Goal: Information Seeking & Learning: Learn about a topic

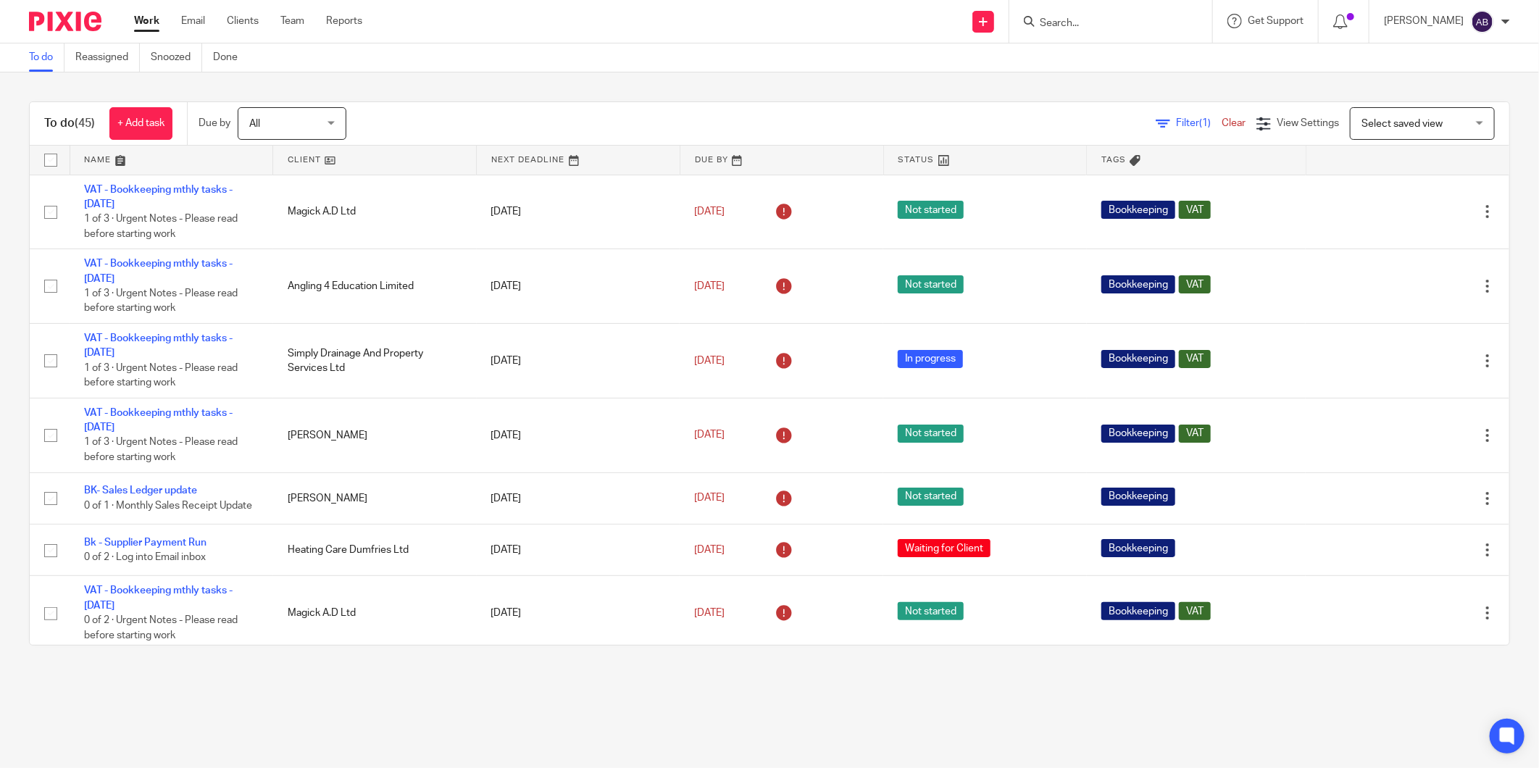
click at [1045, 25] on input "Search" at bounding box center [1104, 23] width 130 height 13
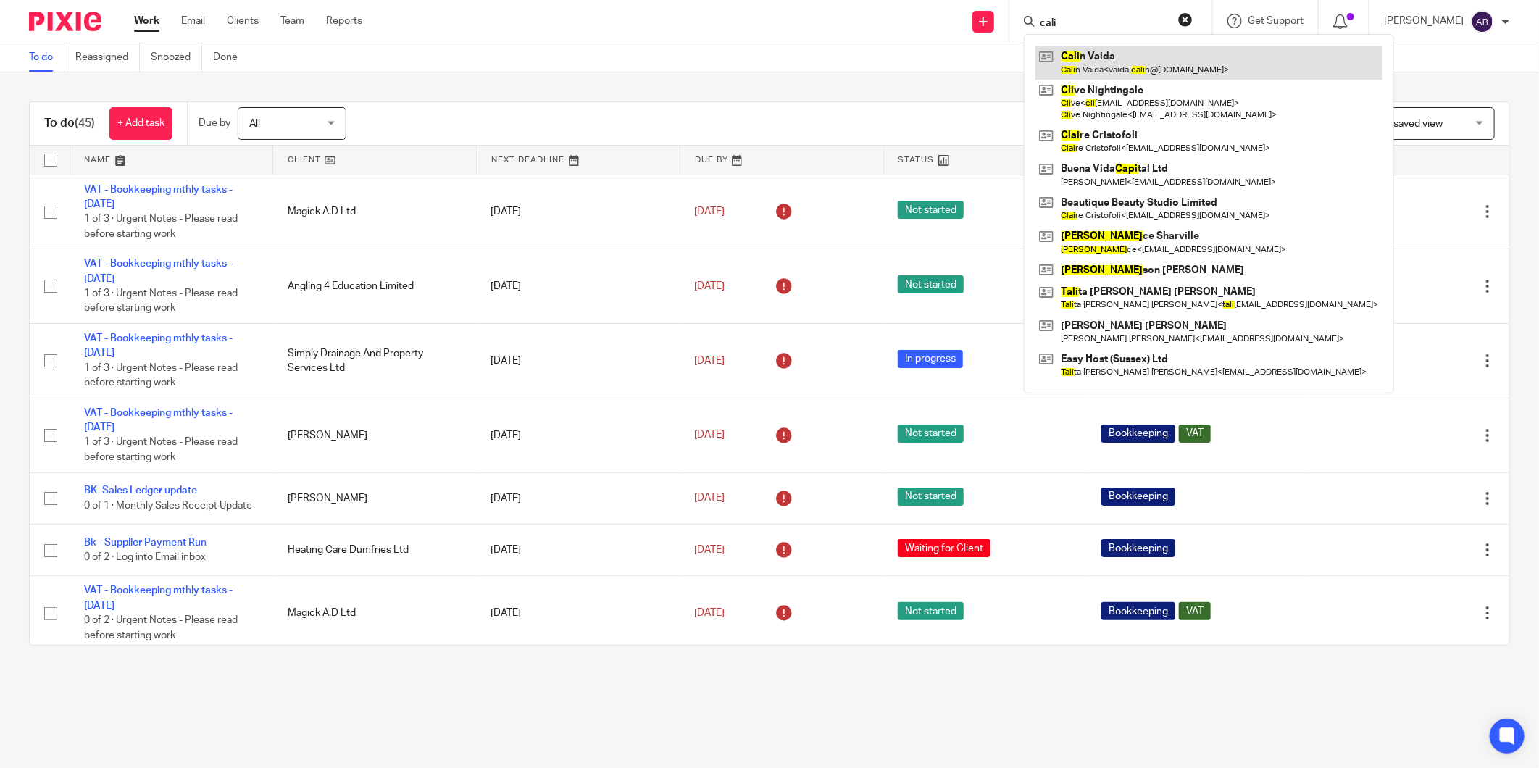
type input "cali"
click at [1119, 67] on link at bounding box center [1209, 62] width 347 height 33
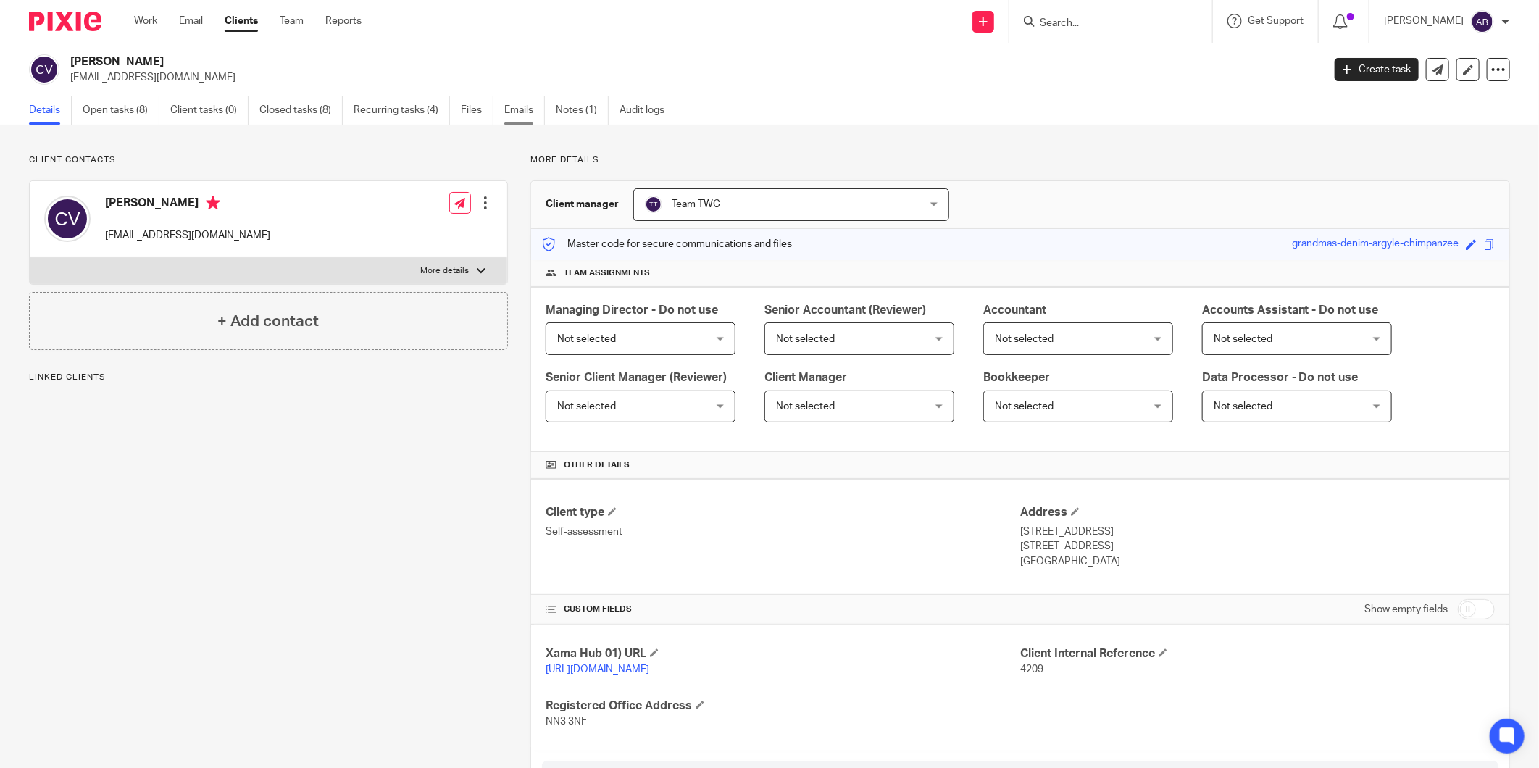
click at [517, 106] on link "Emails" at bounding box center [524, 110] width 41 height 28
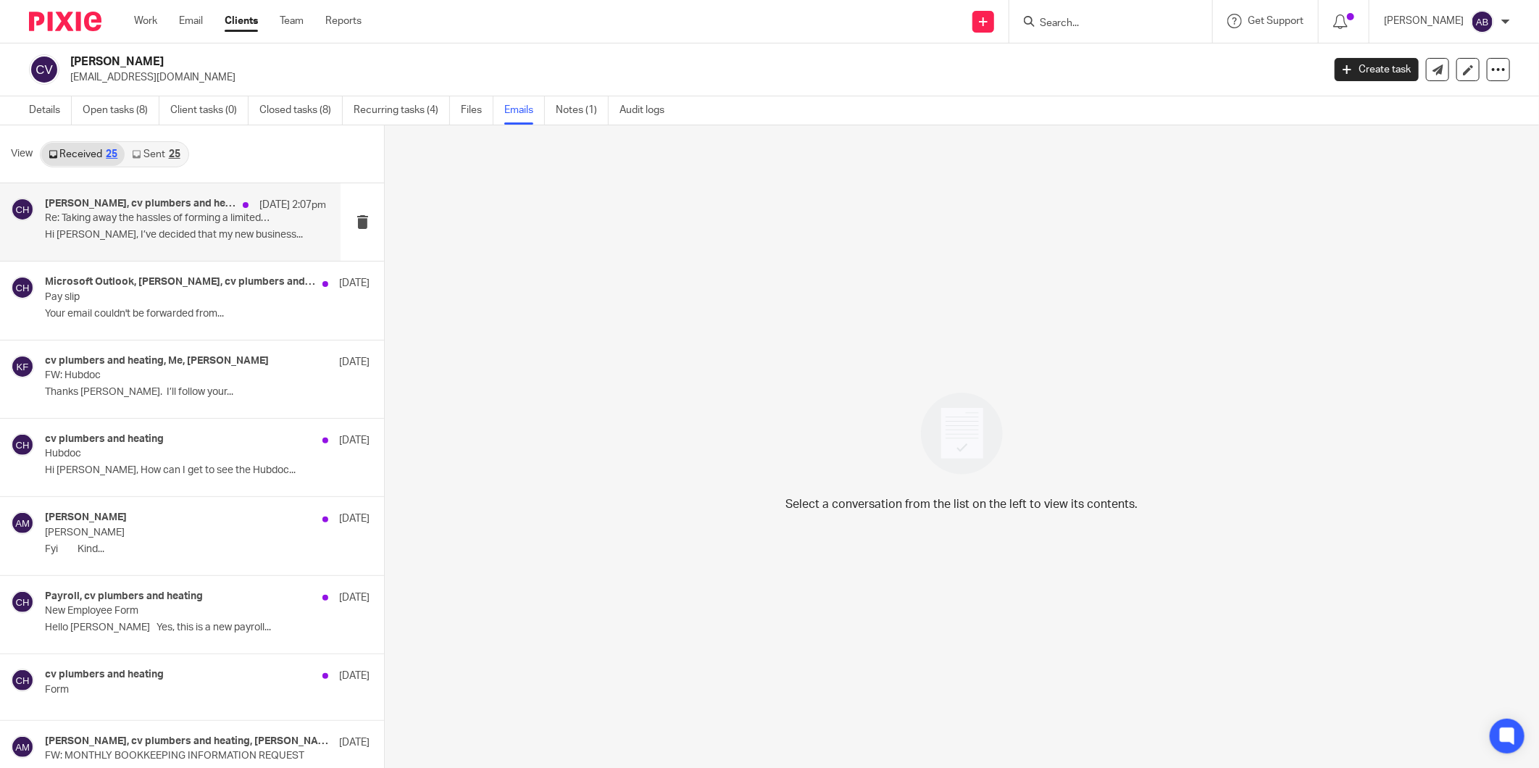
click at [160, 236] on p "Hi Aaron, I’ve decided that my new business..." at bounding box center [185, 235] width 281 height 12
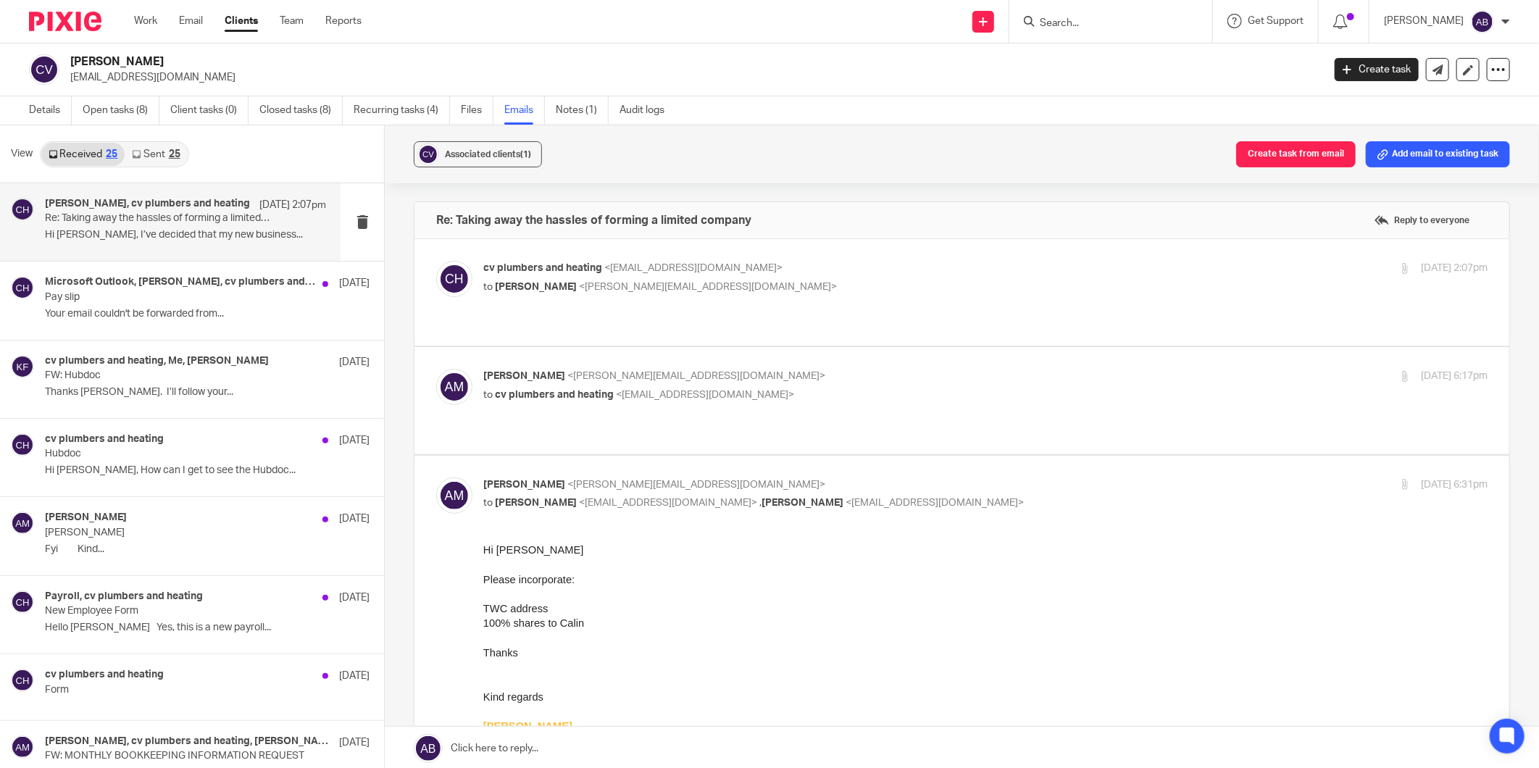
click at [807, 256] on label at bounding box center [962, 292] width 1095 height 107
click at [436, 260] on input "checkbox" at bounding box center [436, 260] width 1 height 1
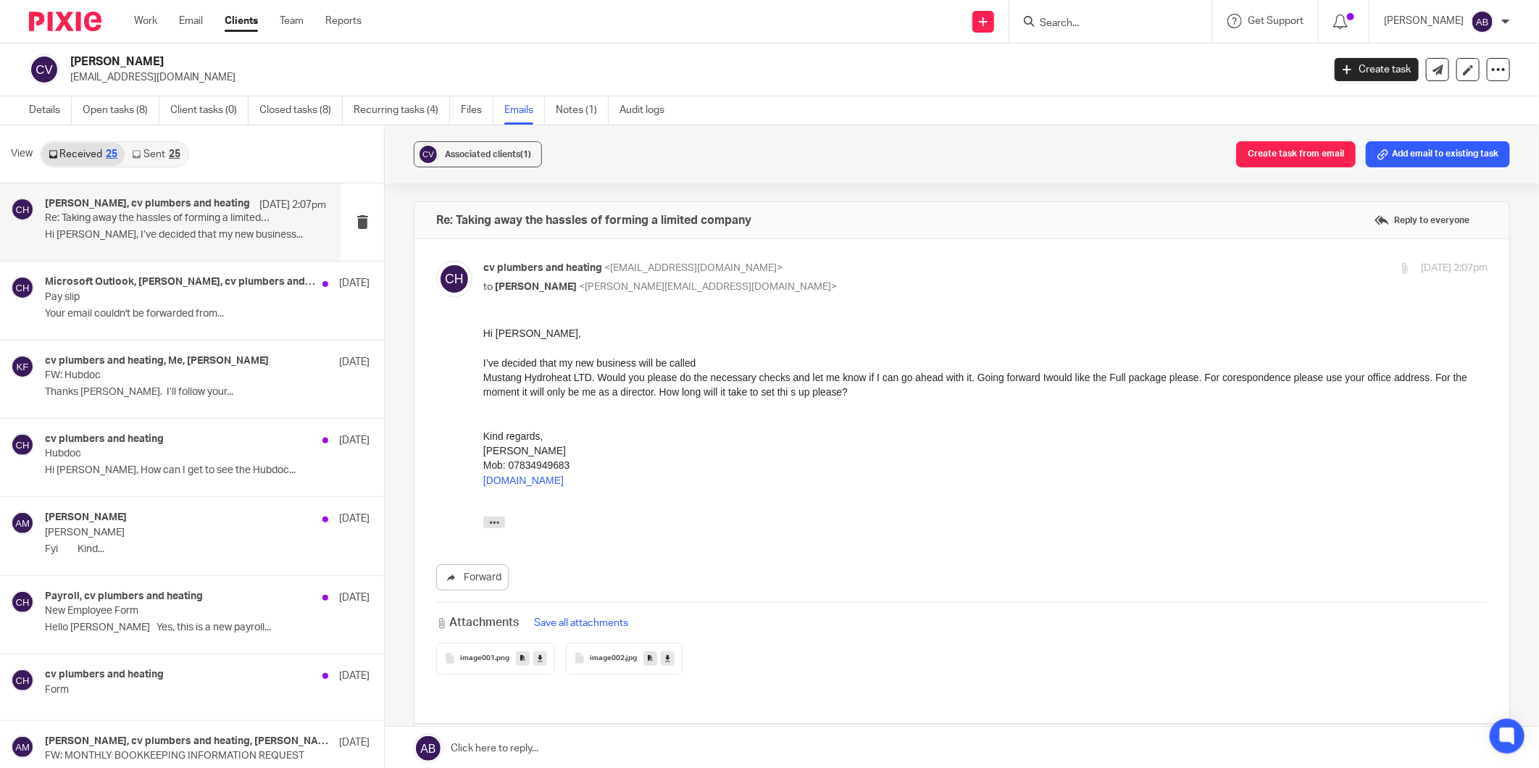
click at [807, 262] on p "cv plumbers and heating <vaida.calin@gmail.com>" at bounding box center [818, 268] width 670 height 15
checkbox input "false"
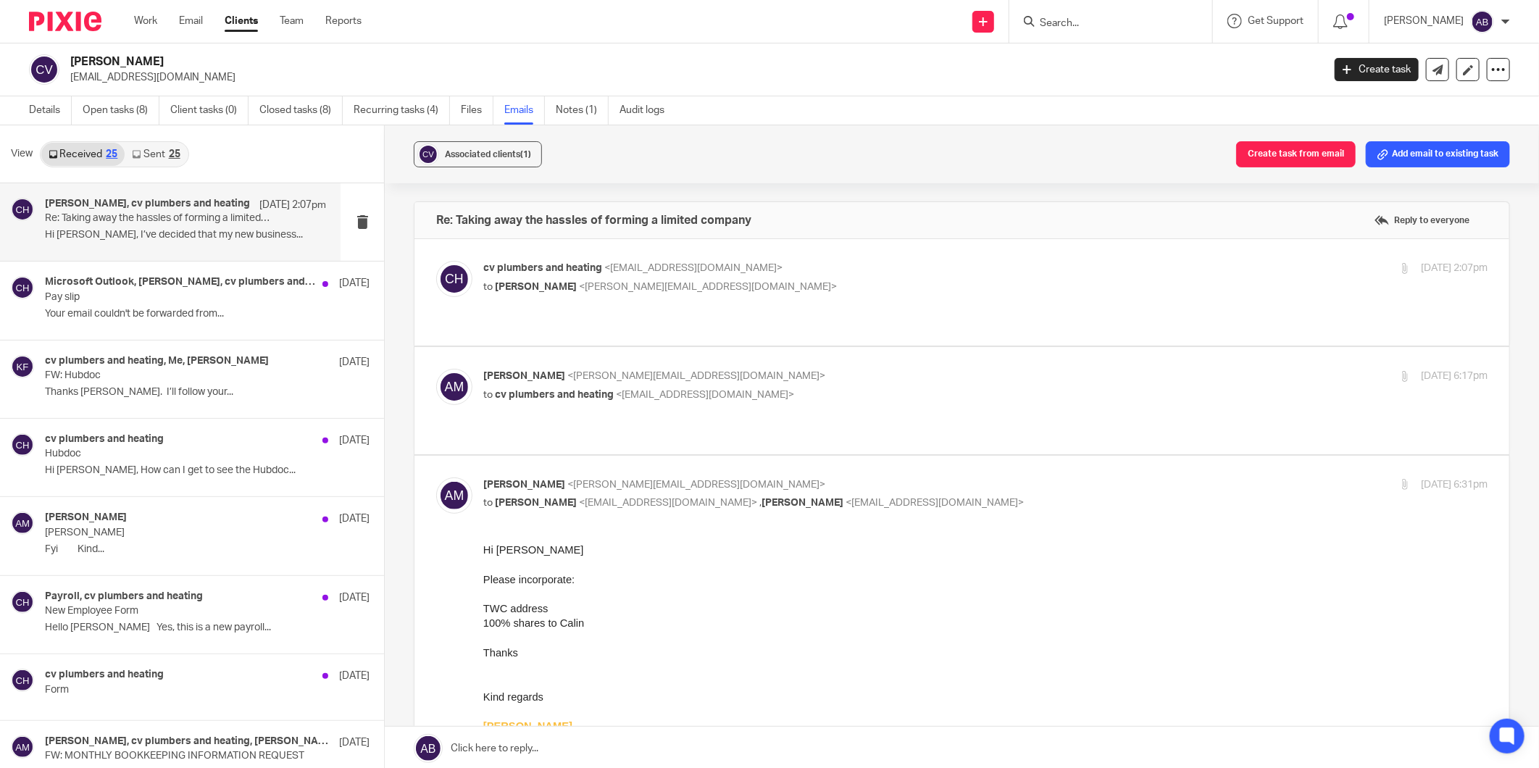
click at [829, 371] on p "Aaron Mcleish <aaron@togetherwecount.co.uk>" at bounding box center [818, 376] width 670 height 15
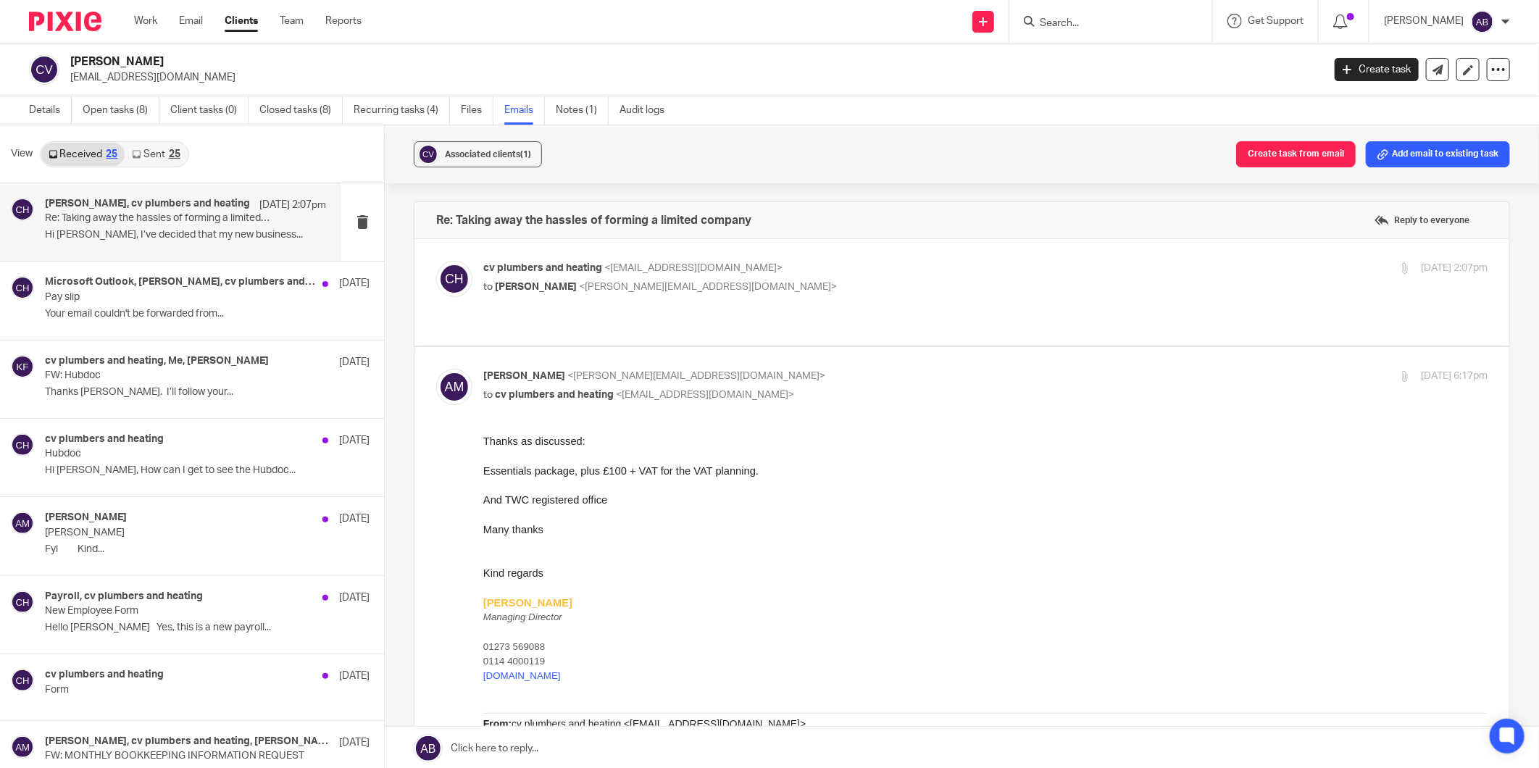
click at [821, 388] on p "to cv plumbers and heating <vaida.calin@gmail.com>" at bounding box center [818, 395] width 670 height 15
checkbox input "false"
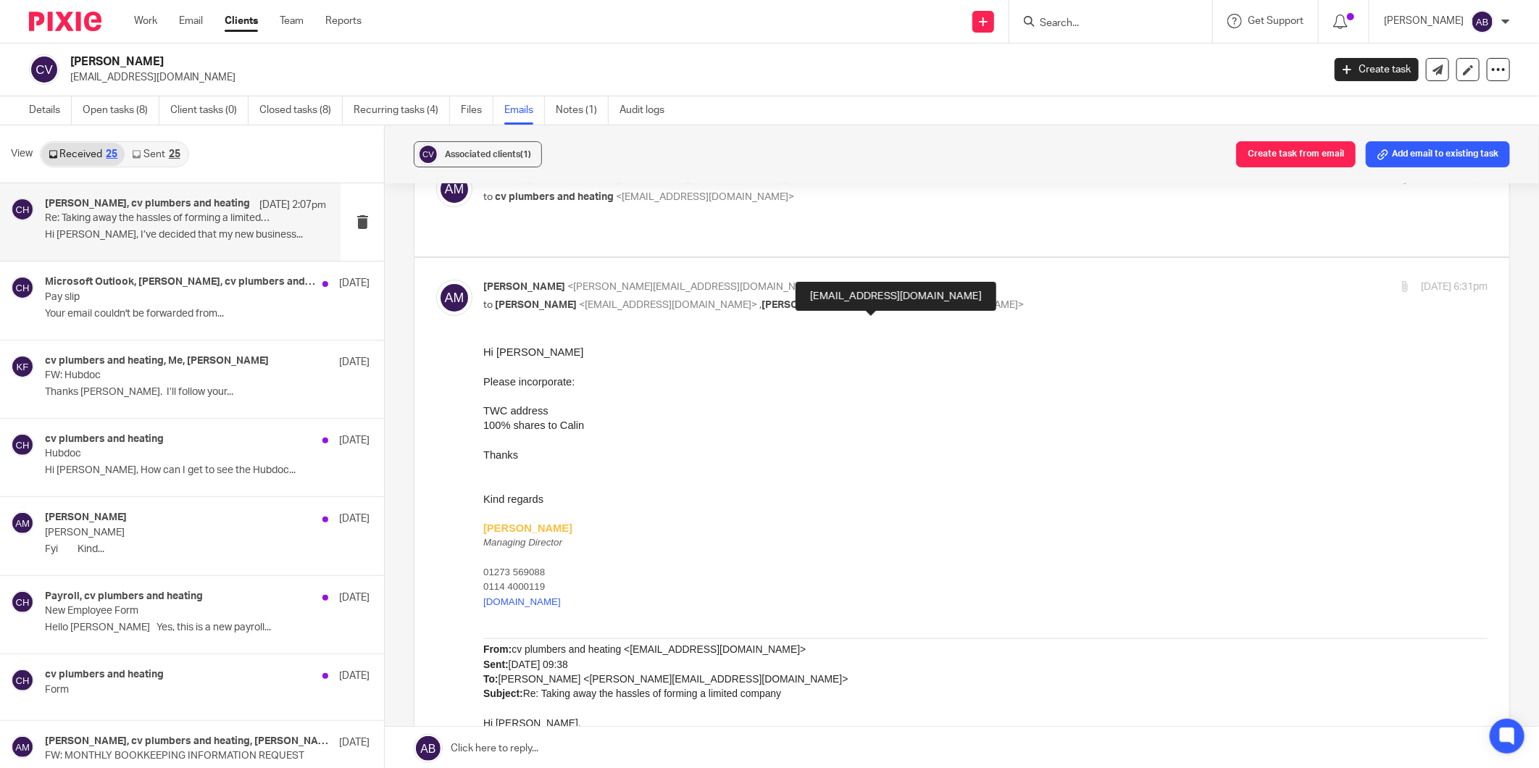
scroll to position [165, 0]
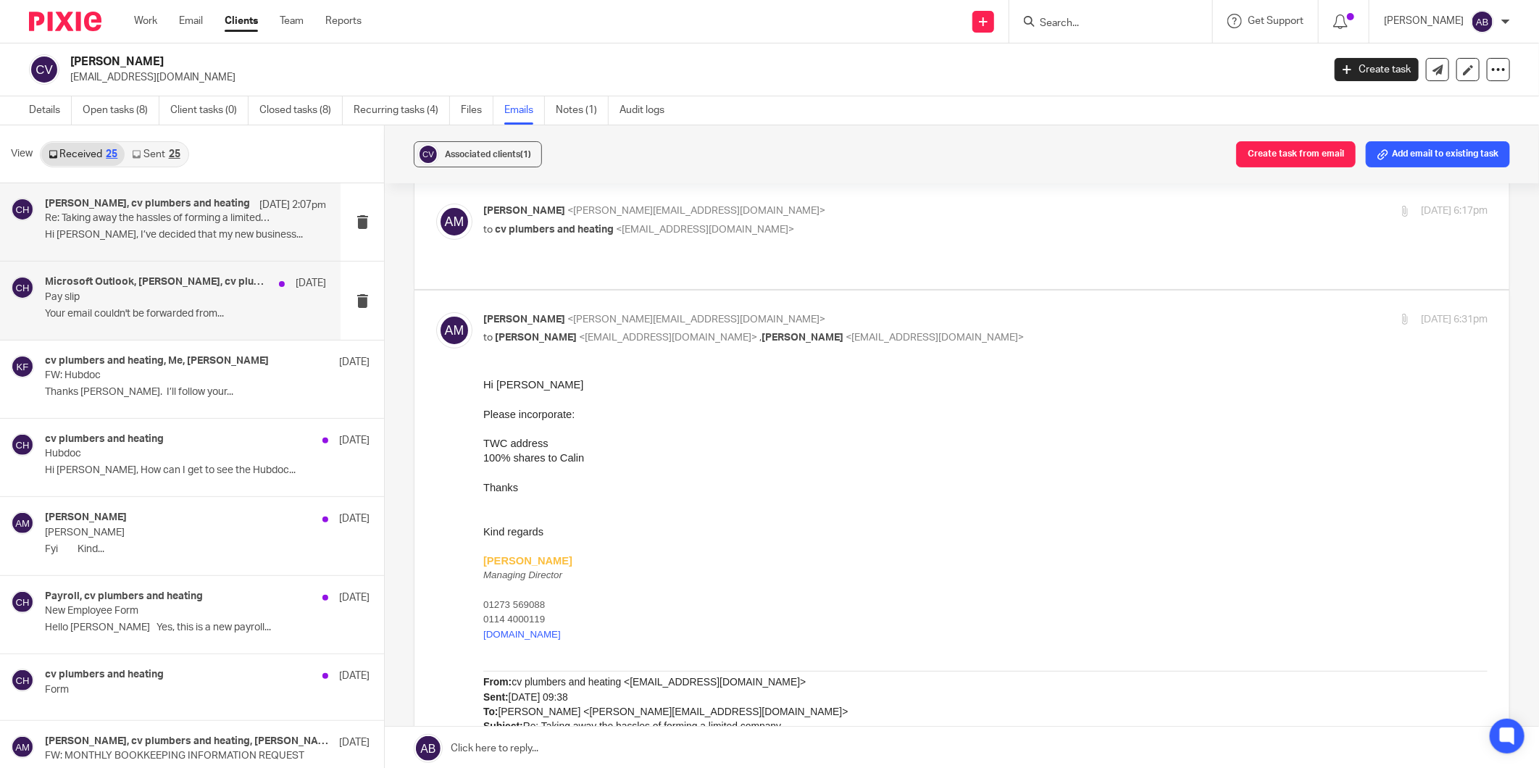
click at [154, 306] on div "Microsoft Outlook, Kim Faulkner, cv plumbers and heating 1 Sep Pay slip Your em…" at bounding box center [185, 300] width 281 height 49
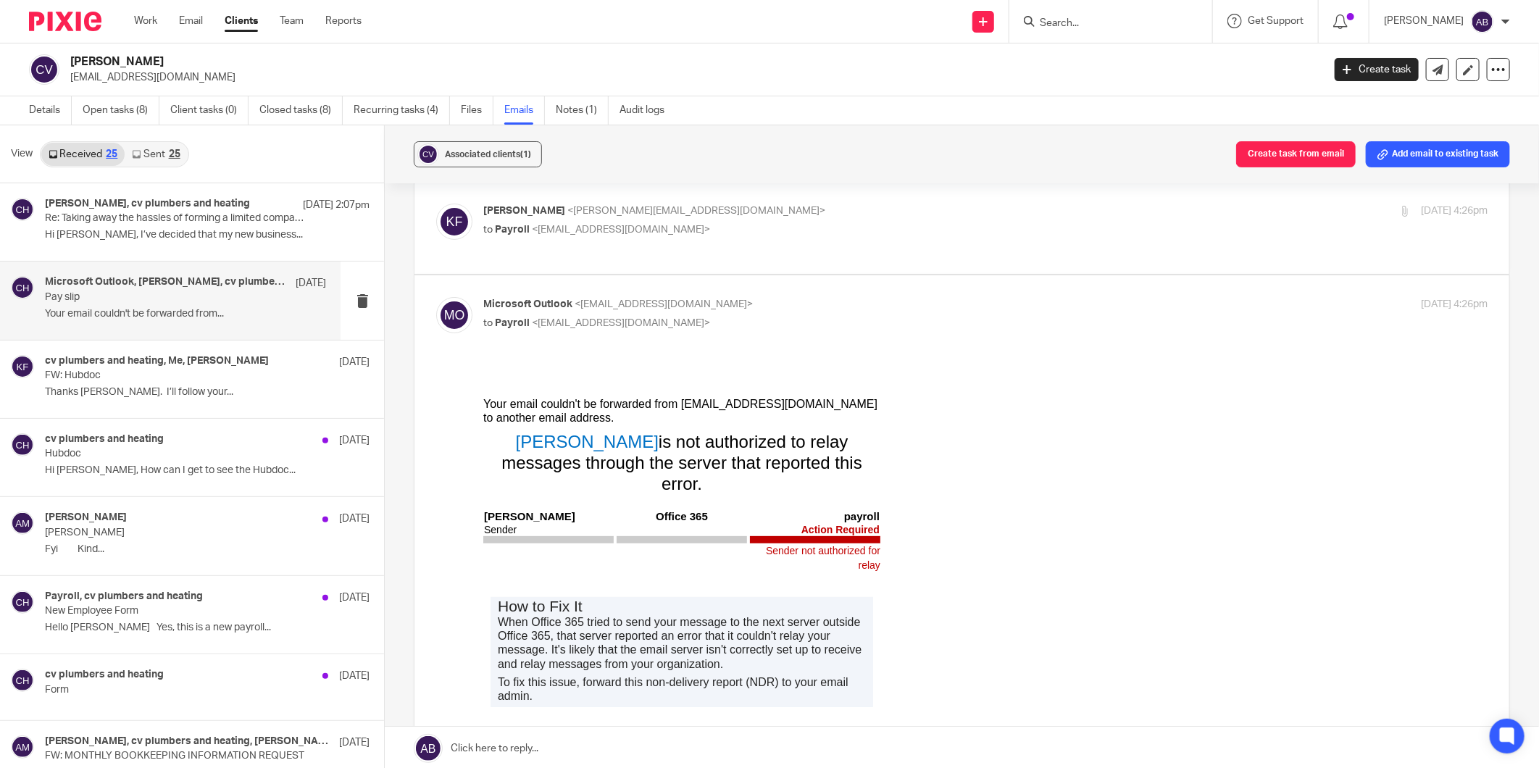
scroll to position [0, 0]
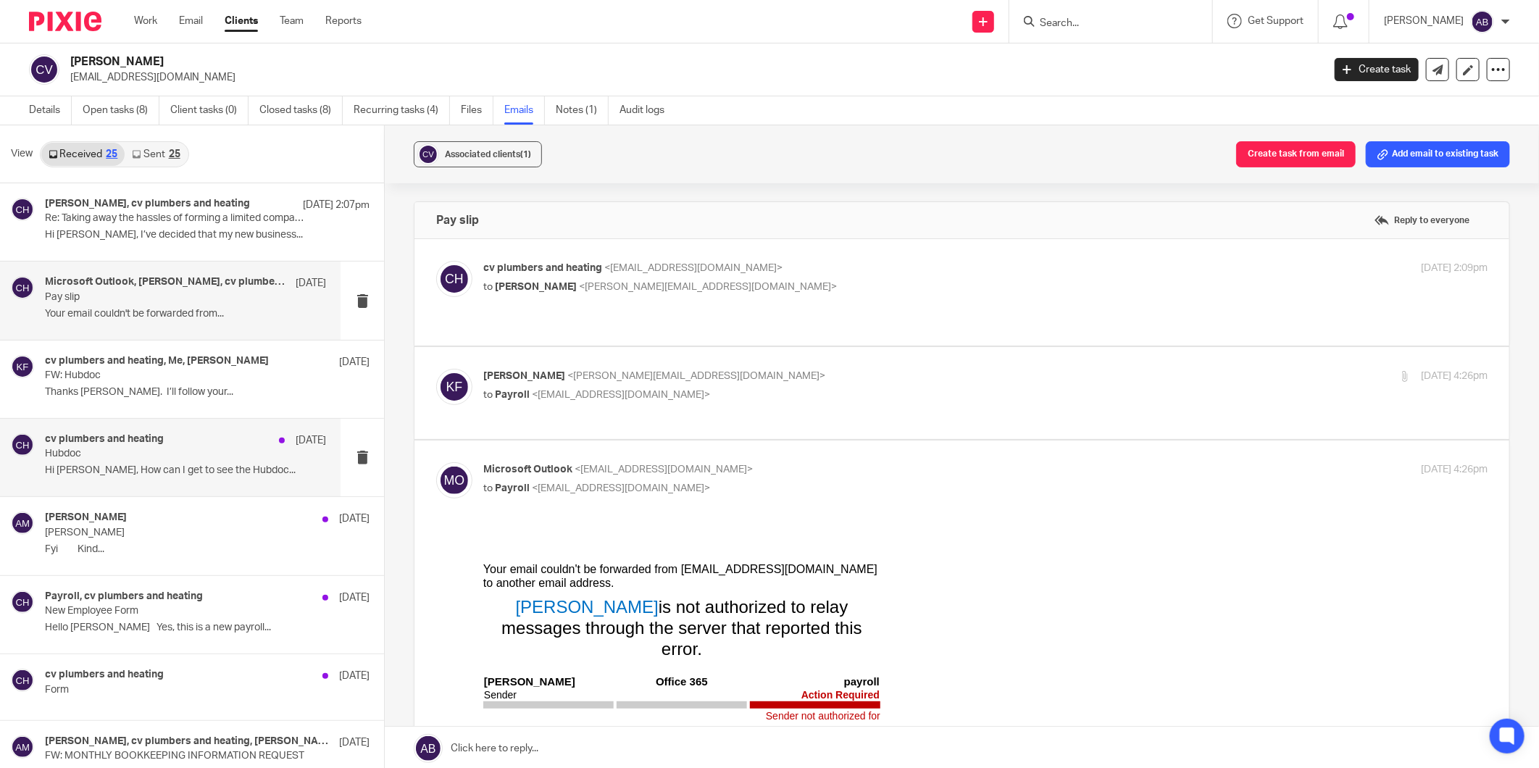
click at [140, 454] on p "Hubdoc" at bounding box center [157, 454] width 225 height 12
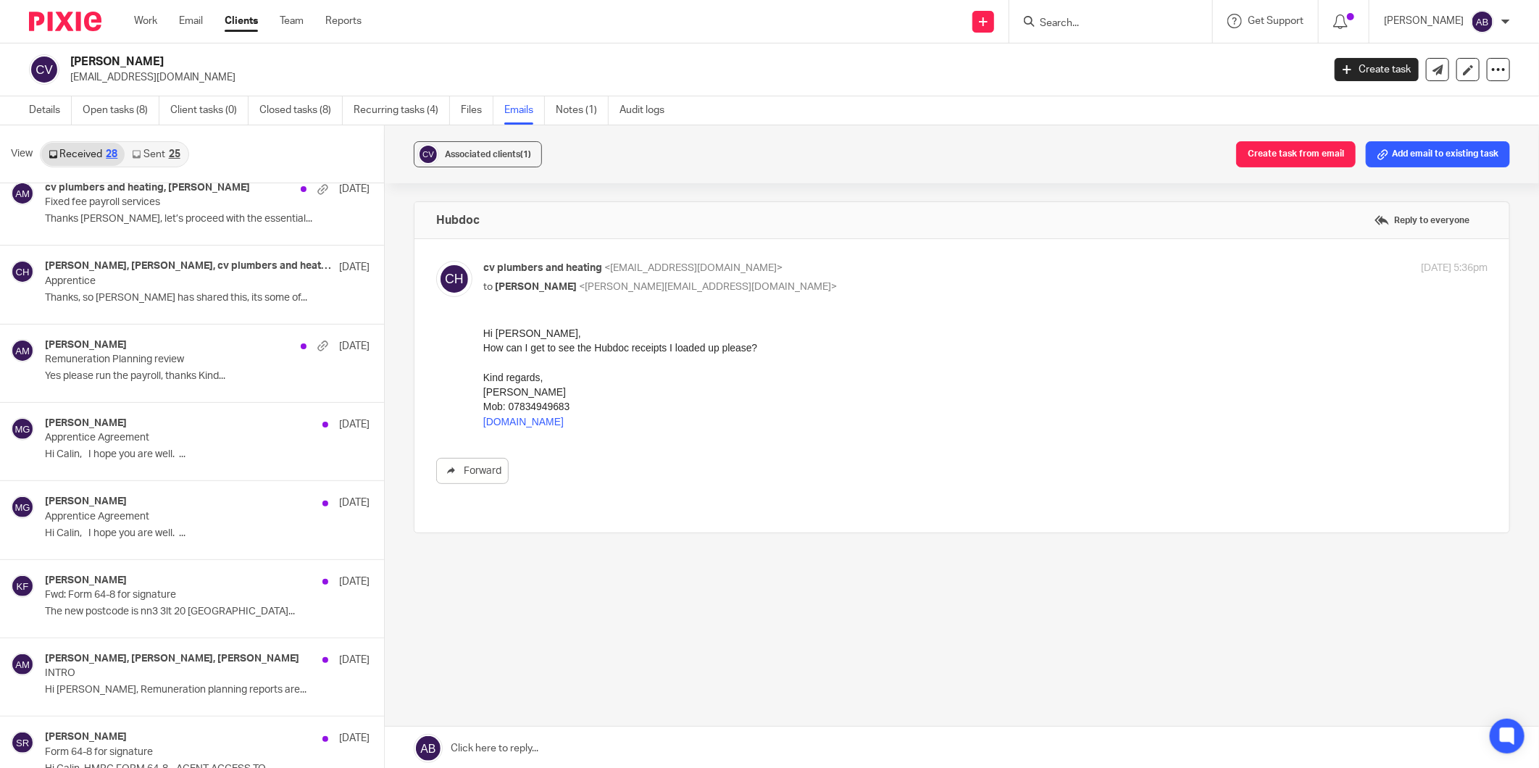
scroll to position [805, 0]
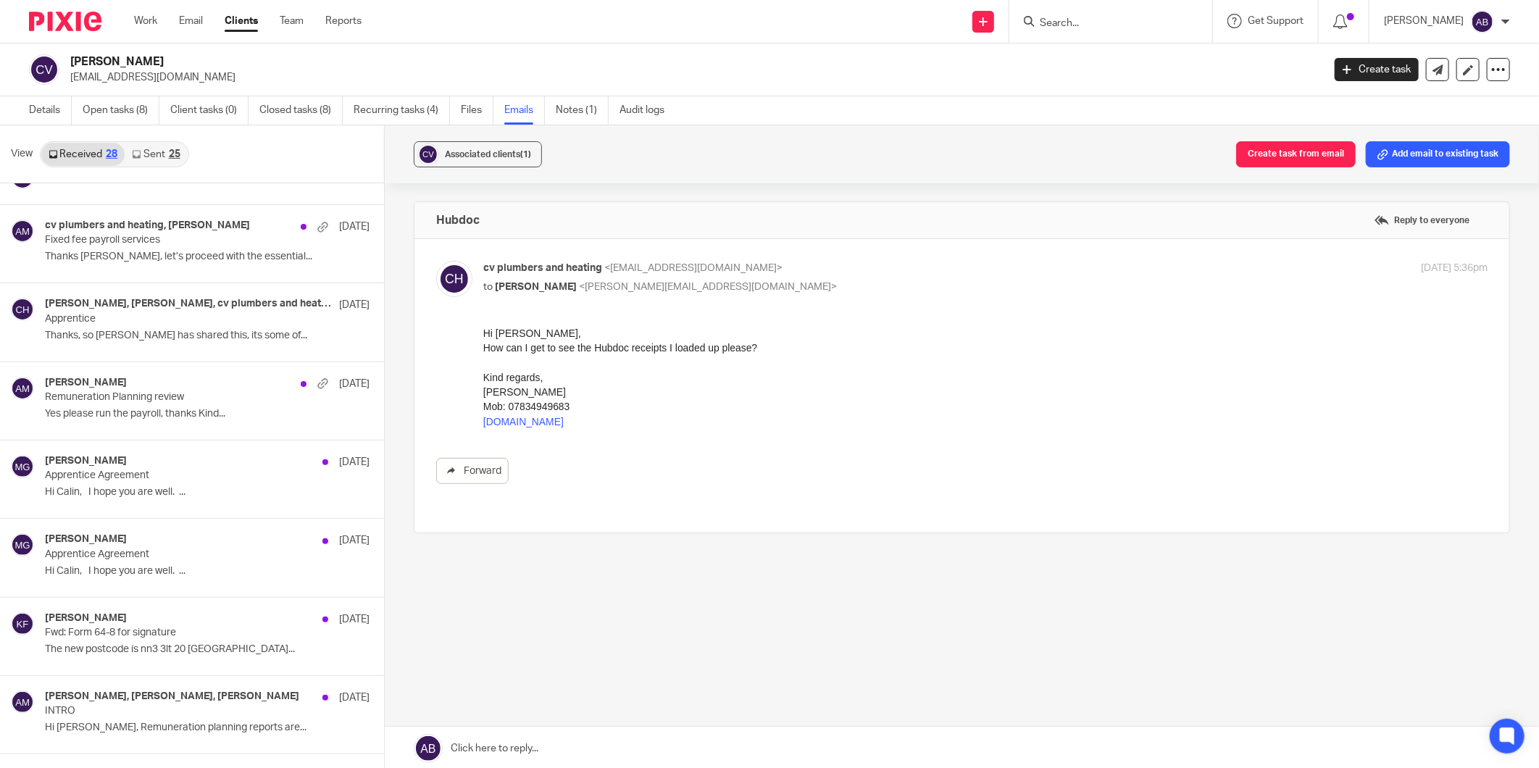
click at [142, 154] on link "Sent 25" at bounding box center [156, 154] width 62 height 23
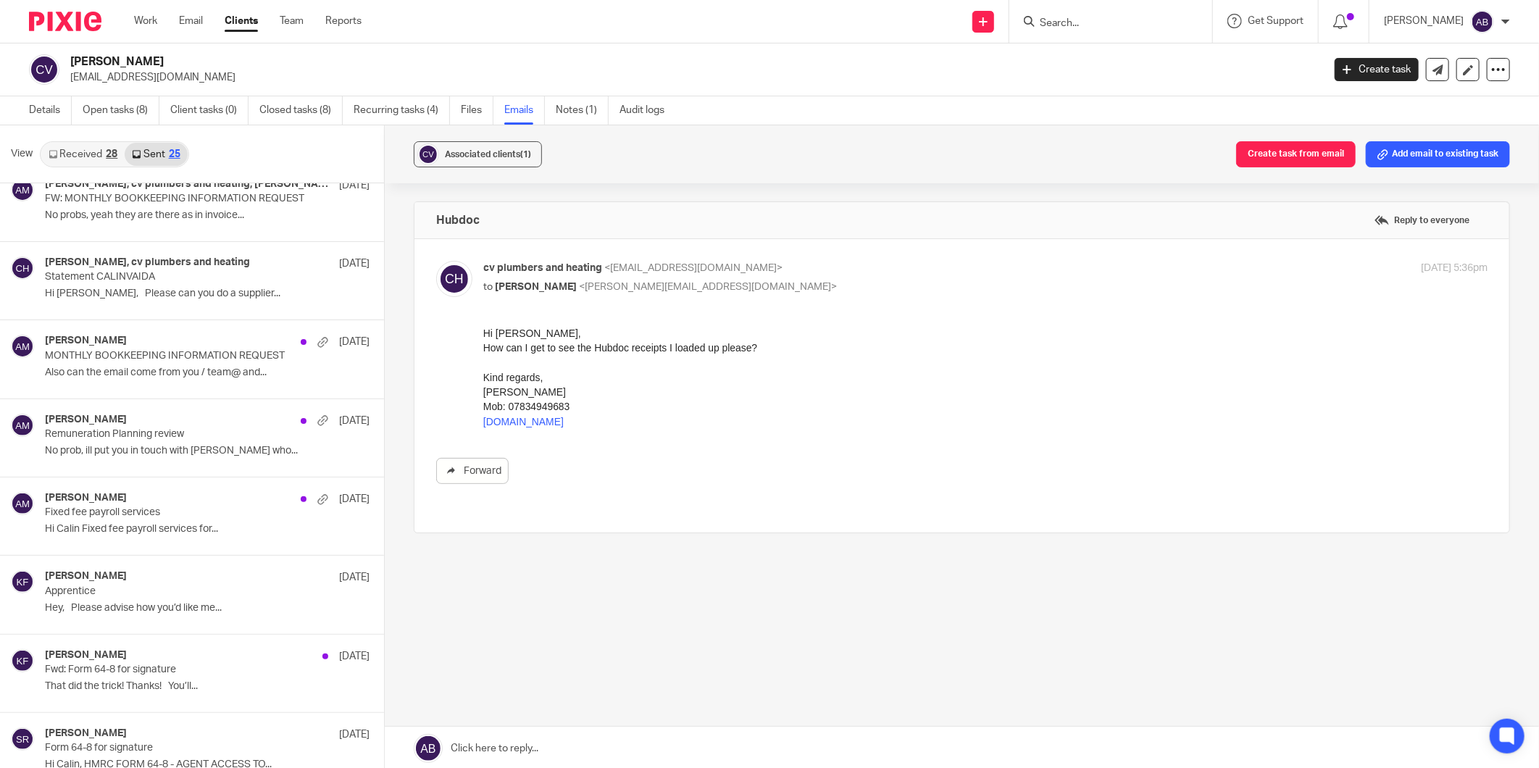
scroll to position [2, 0]
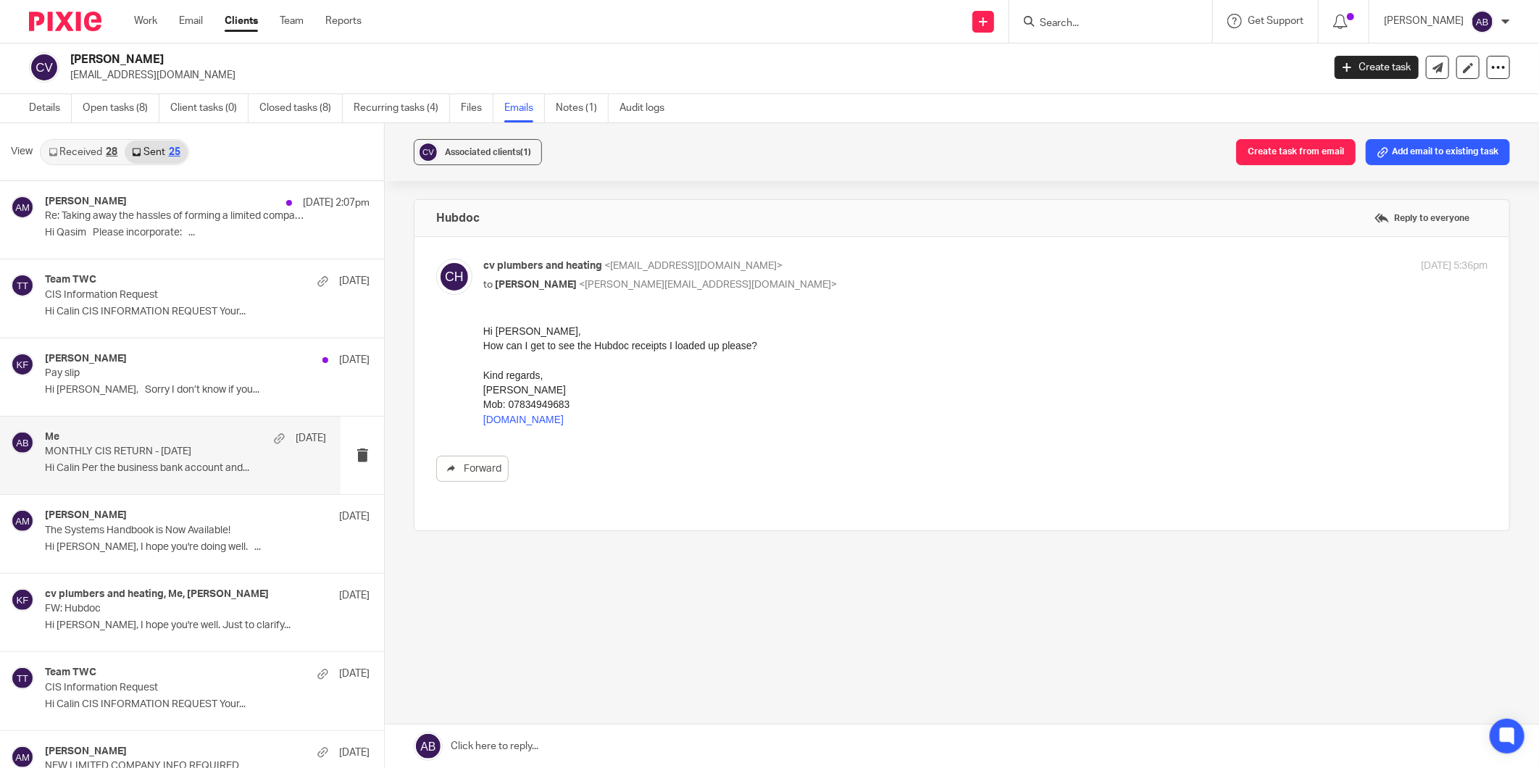
click at [120, 450] on p "MONTHLY CIS RETURN - 05th Aug 2025" at bounding box center [157, 452] width 225 height 12
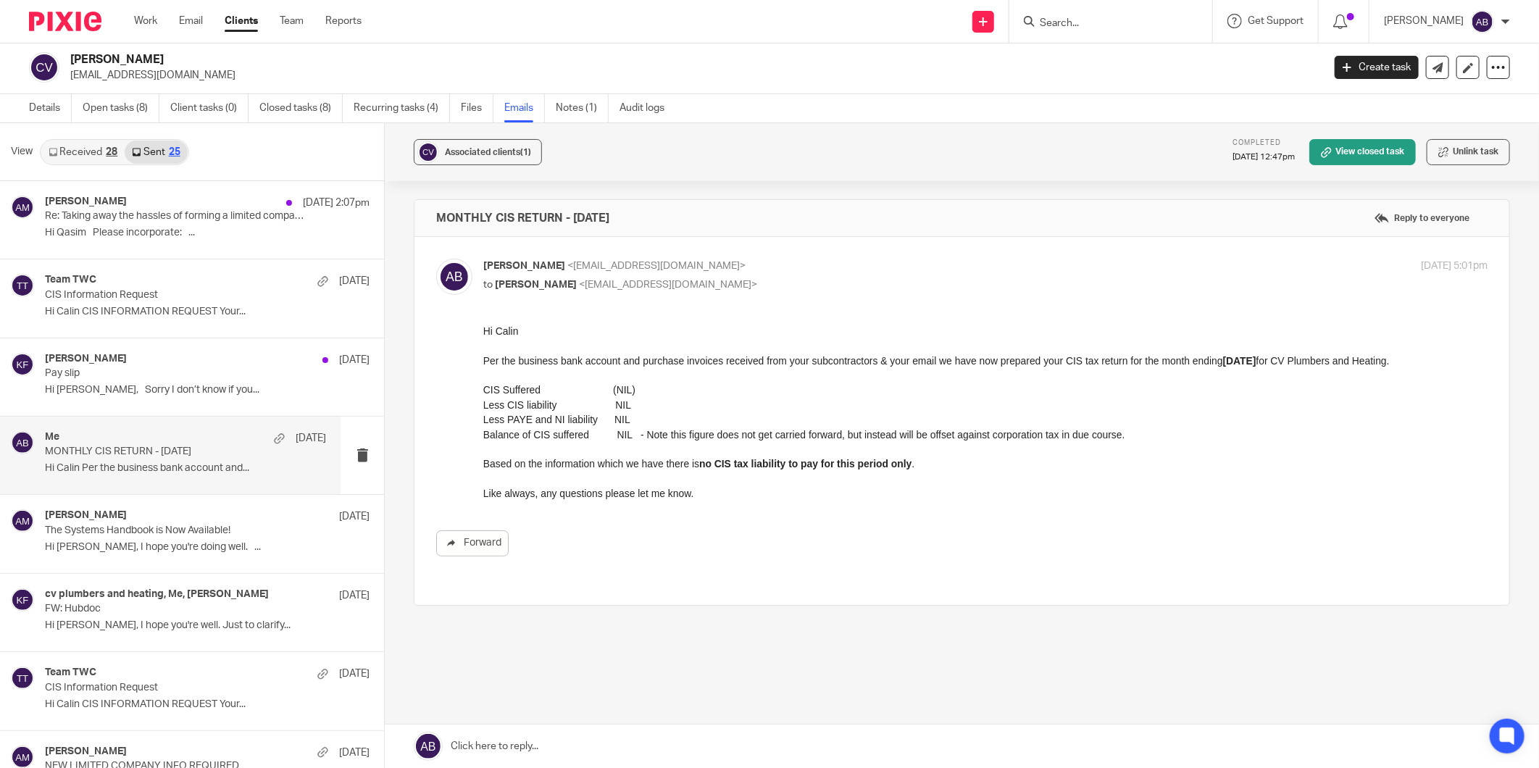
scroll to position [0, 0]
click at [1062, 25] on input "Search" at bounding box center [1104, 23] width 130 height 13
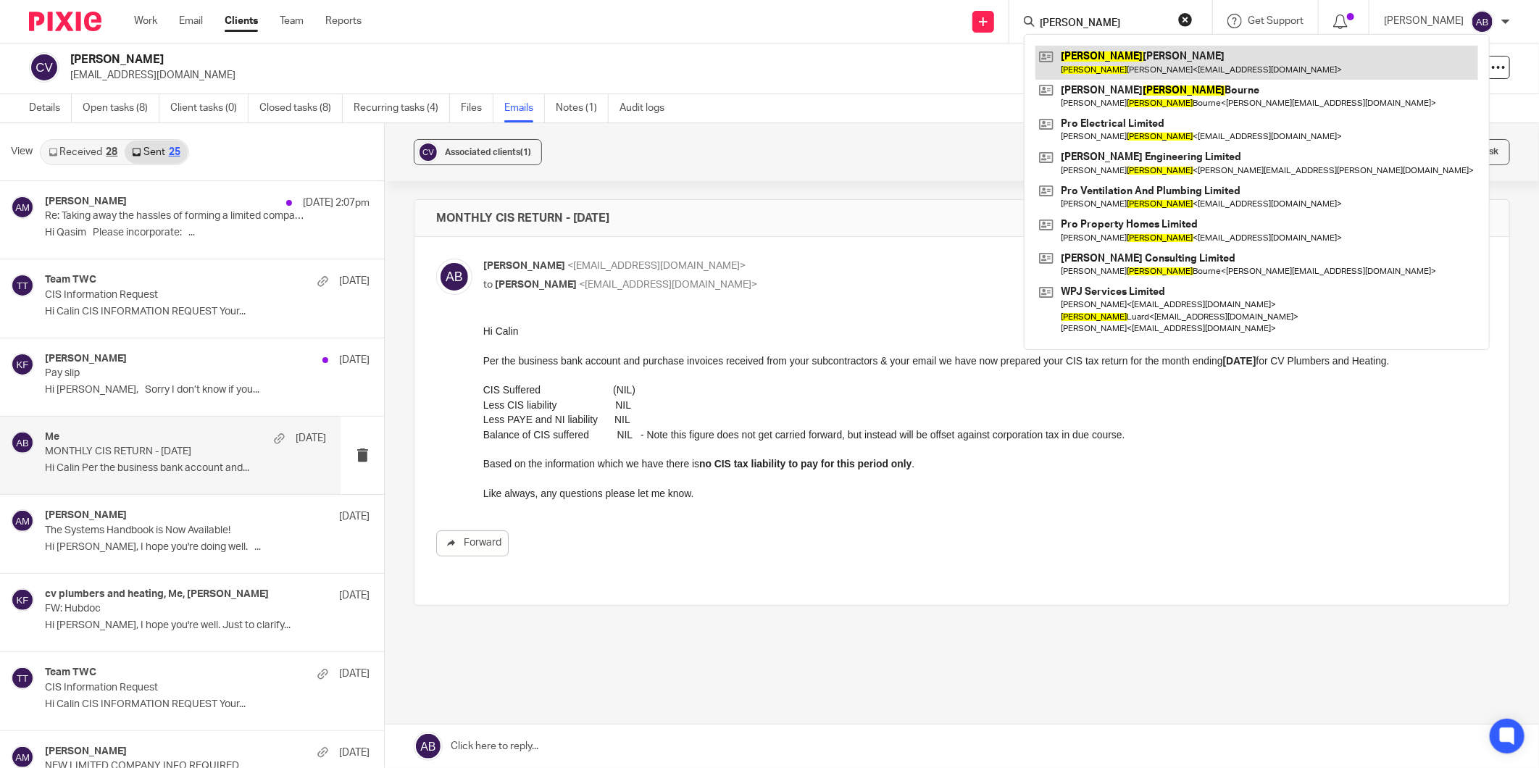
type input "peter"
click at [1078, 60] on link at bounding box center [1257, 62] width 443 height 33
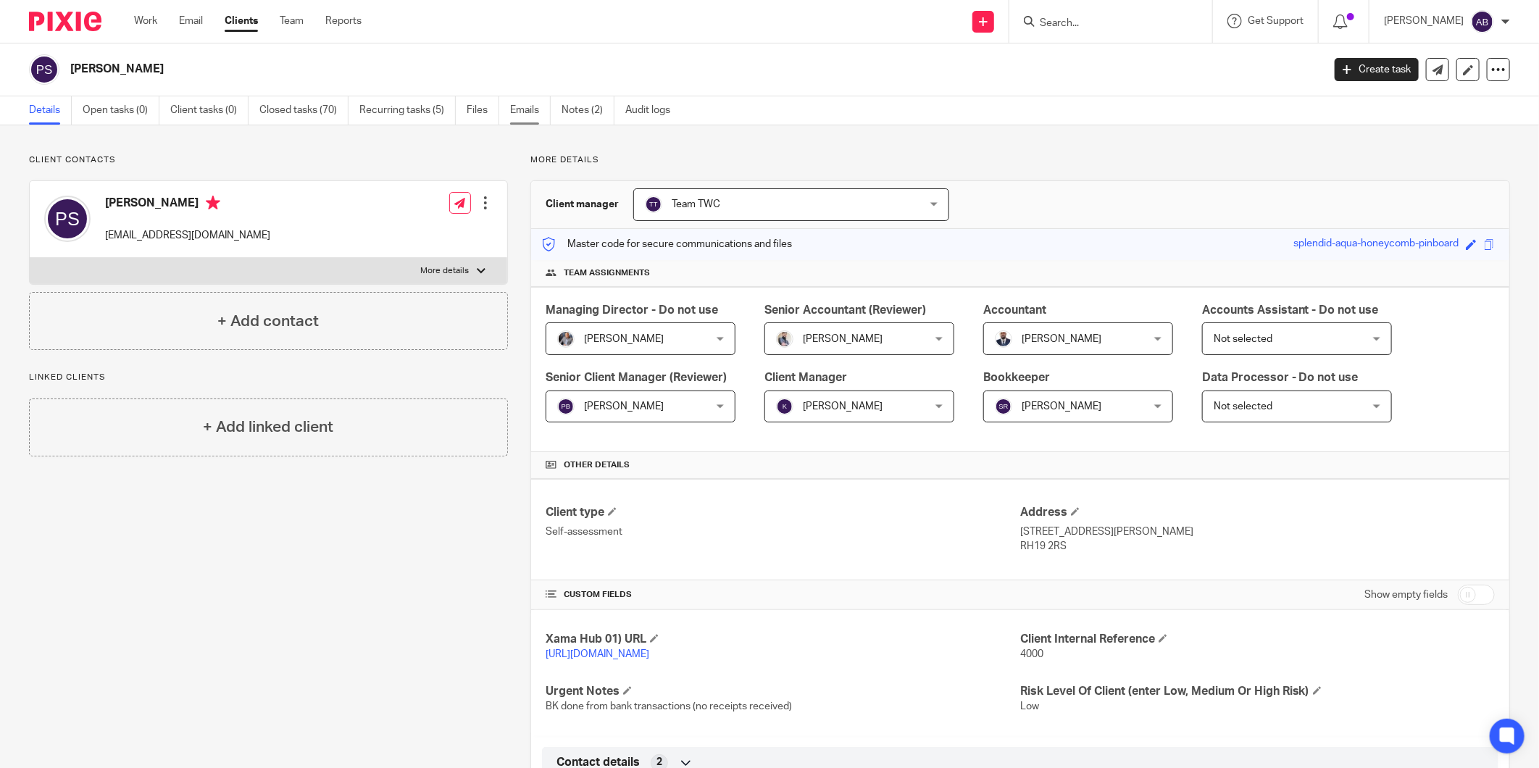
click at [530, 117] on link "Emails" at bounding box center [530, 110] width 41 height 28
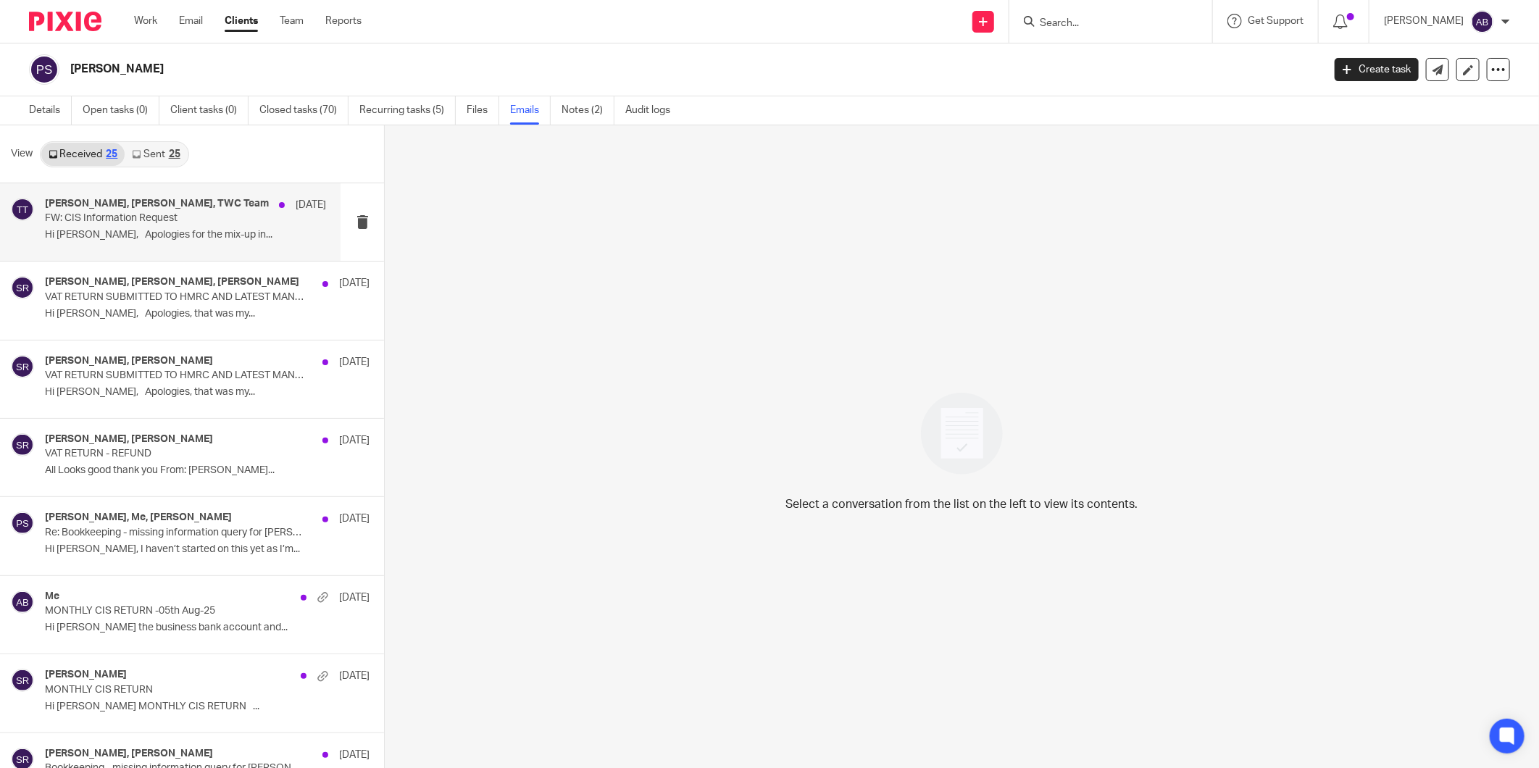
click at [215, 233] on p "Hi Peter, Apologies for the mix-up in..." at bounding box center [185, 235] width 281 height 12
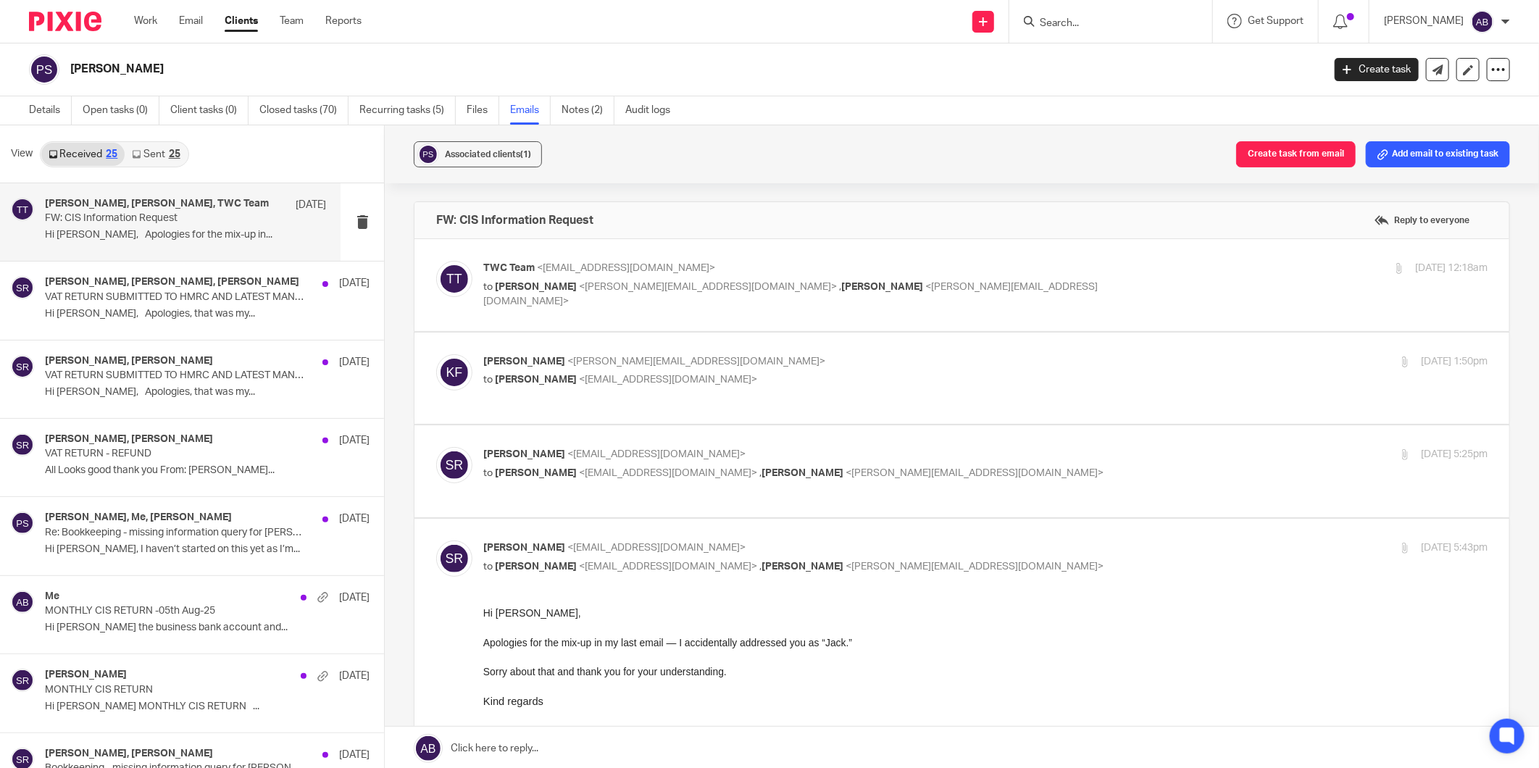
click at [973, 452] on div "Said Rahim <said@togetherwecount.co.uk> to peter spencer <p.s.spence86@hotmail.…" at bounding box center [818, 463] width 670 height 33
checkbox input "true"
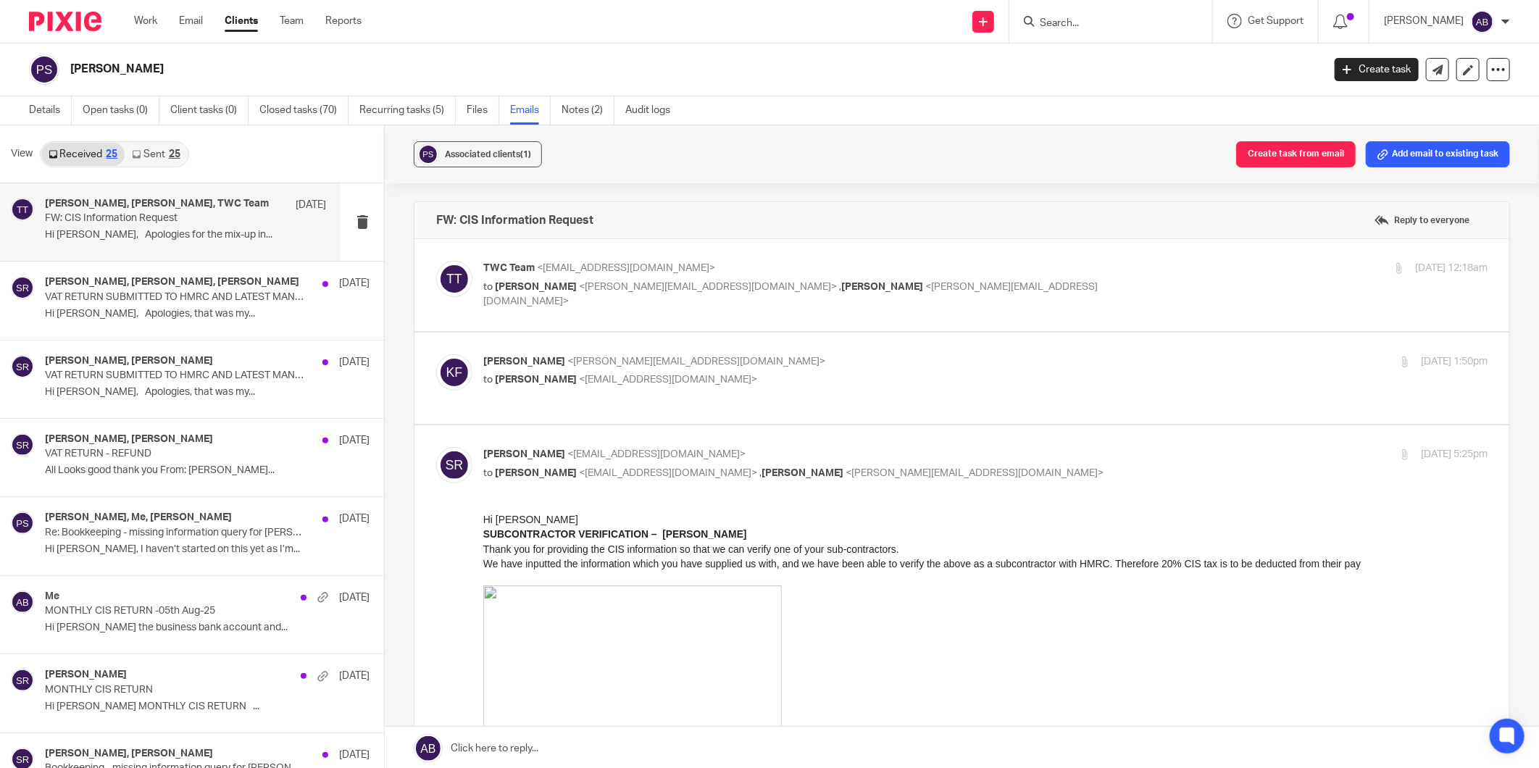
click at [912, 370] on div "Kim Faulkner <kim@togetherwecount.co.uk> to Said Rahim <said@togetherwecount.co…" at bounding box center [818, 370] width 670 height 33
checkbox input "true"
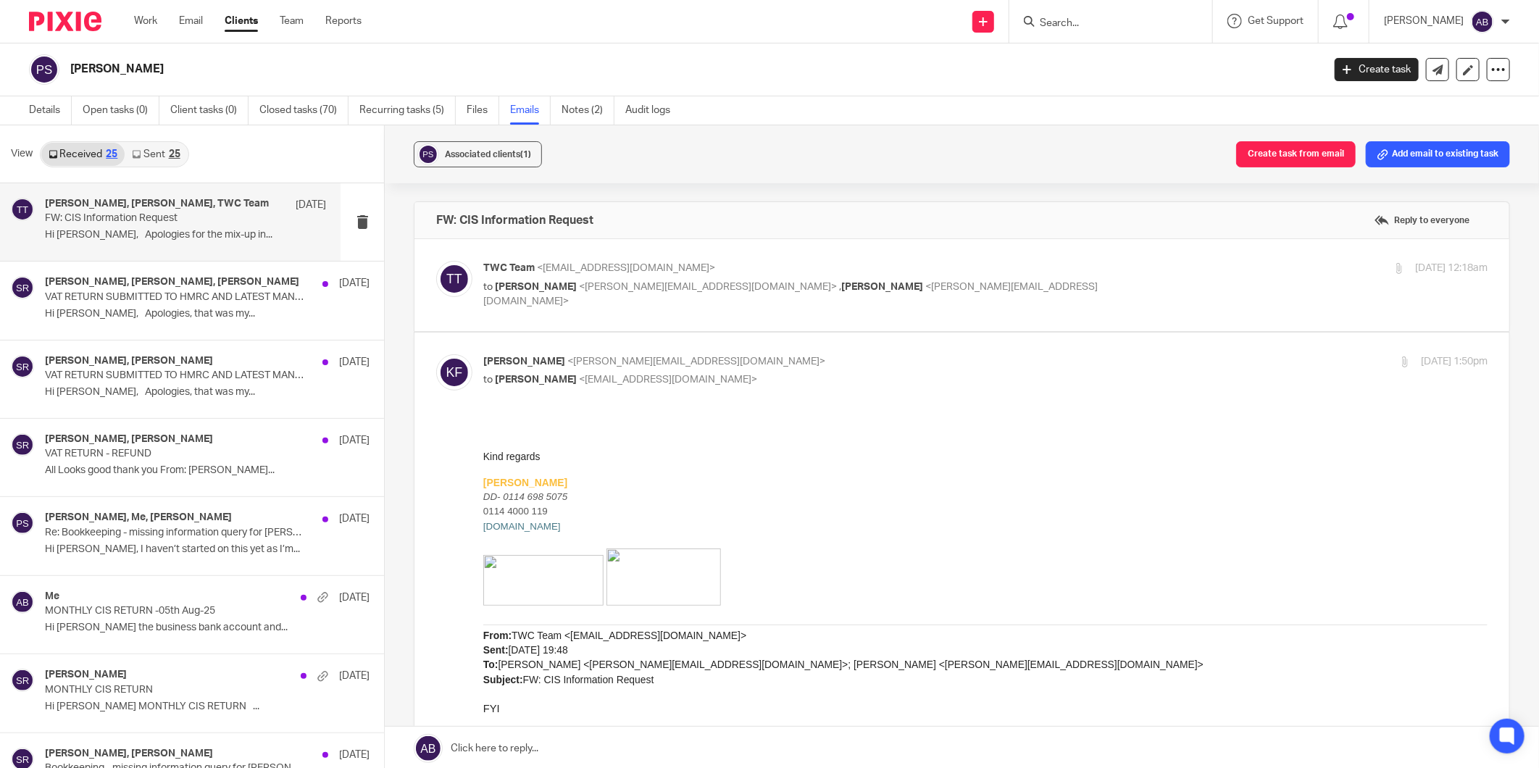
click at [977, 270] on p "TWC Team <team@togetherwecount.co.uk>" at bounding box center [818, 268] width 670 height 15
checkbox input "true"
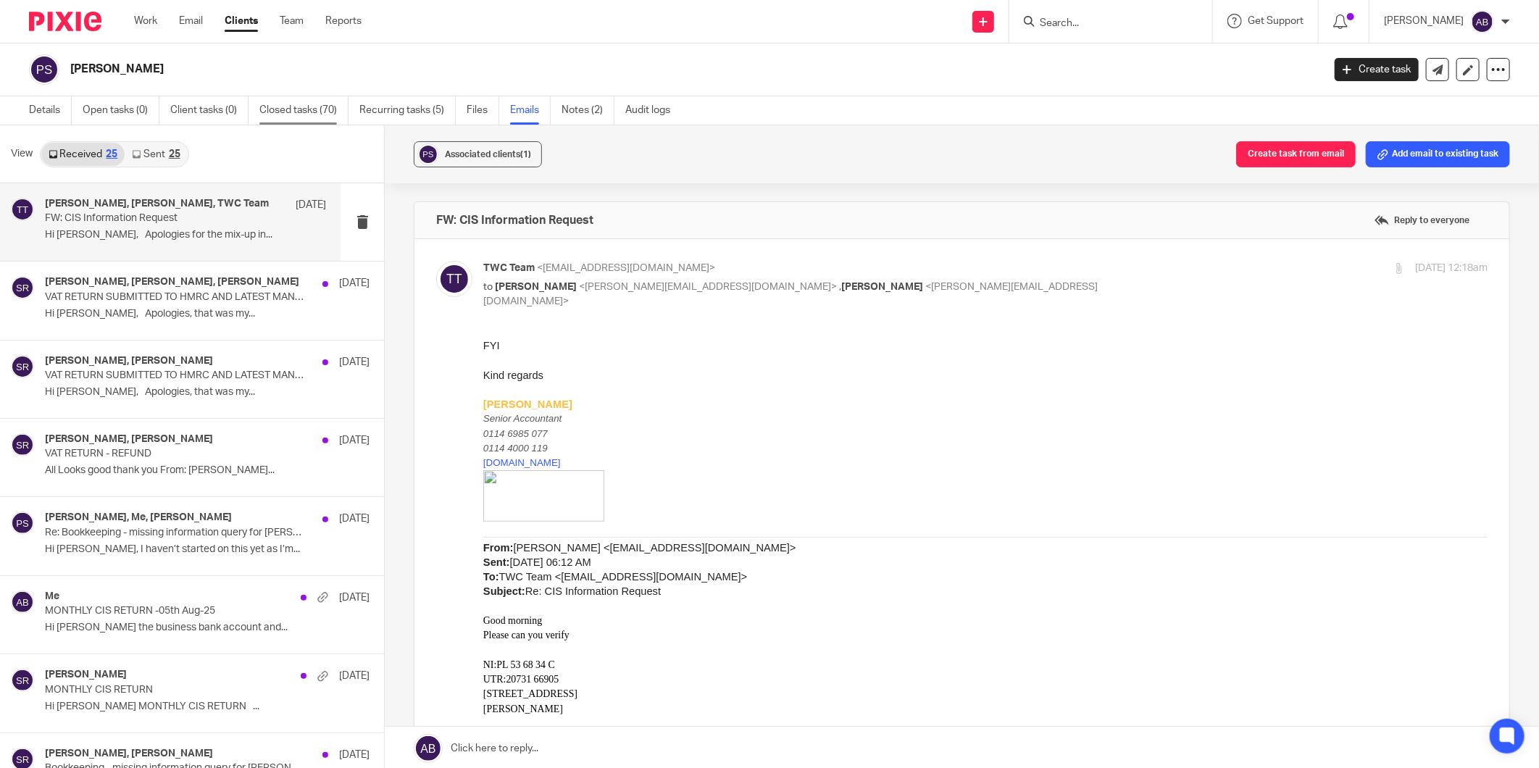
click at [307, 106] on link "Closed tasks (70)" at bounding box center [303, 110] width 89 height 28
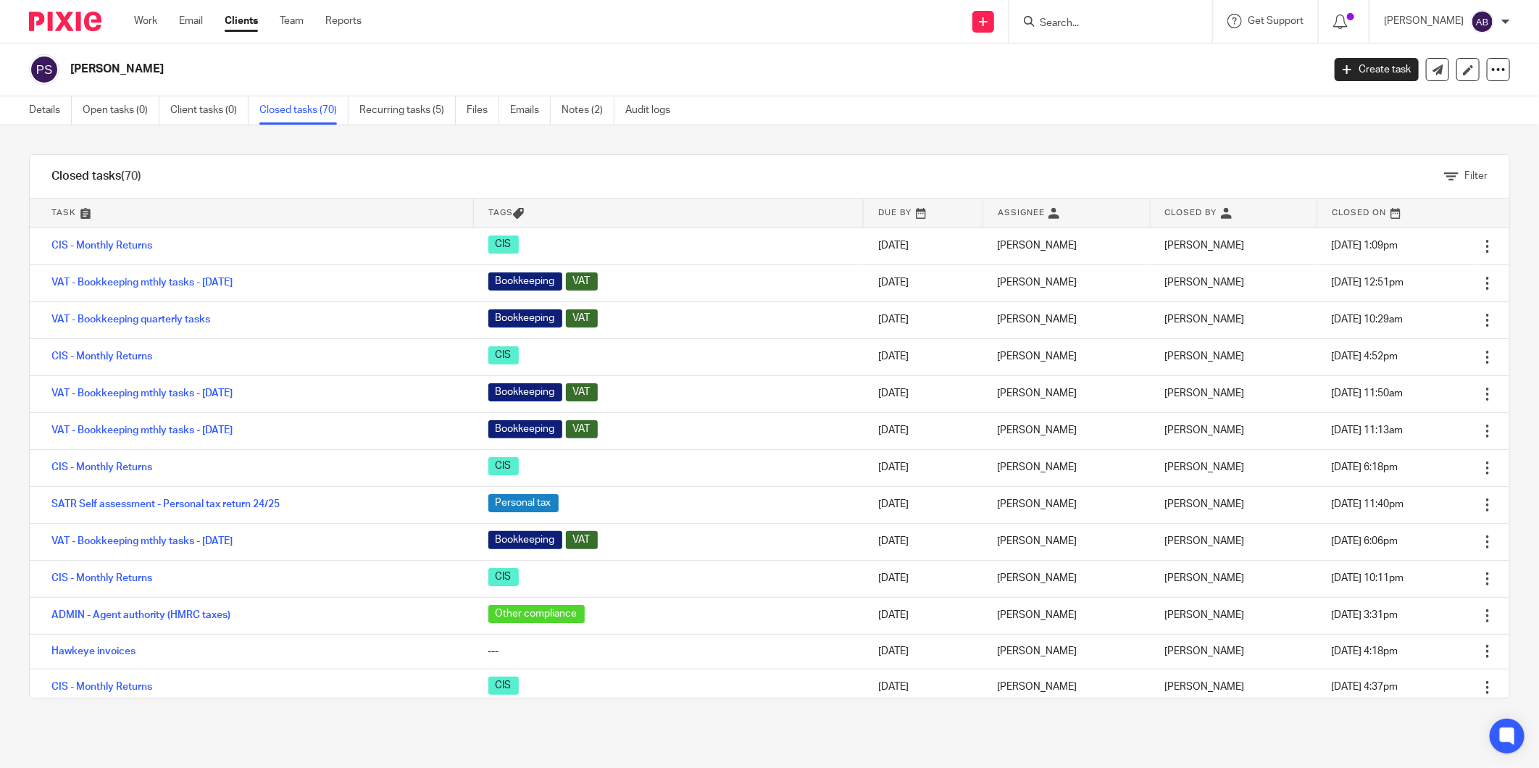
click at [1071, 22] on input "Search" at bounding box center [1104, 23] width 130 height 13
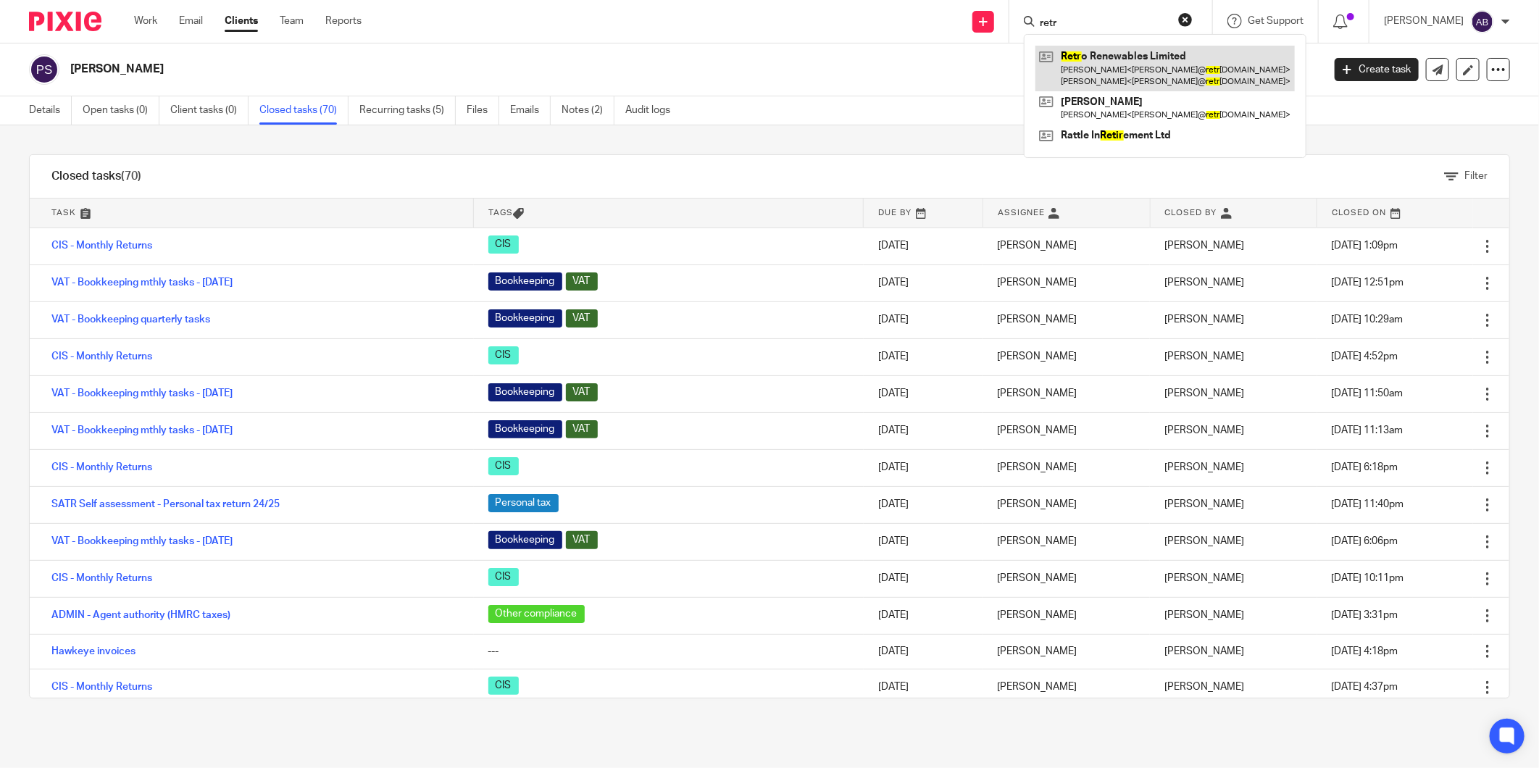
type input "retr"
click at [1104, 74] on link at bounding box center [1165, 68] width 259 height 45
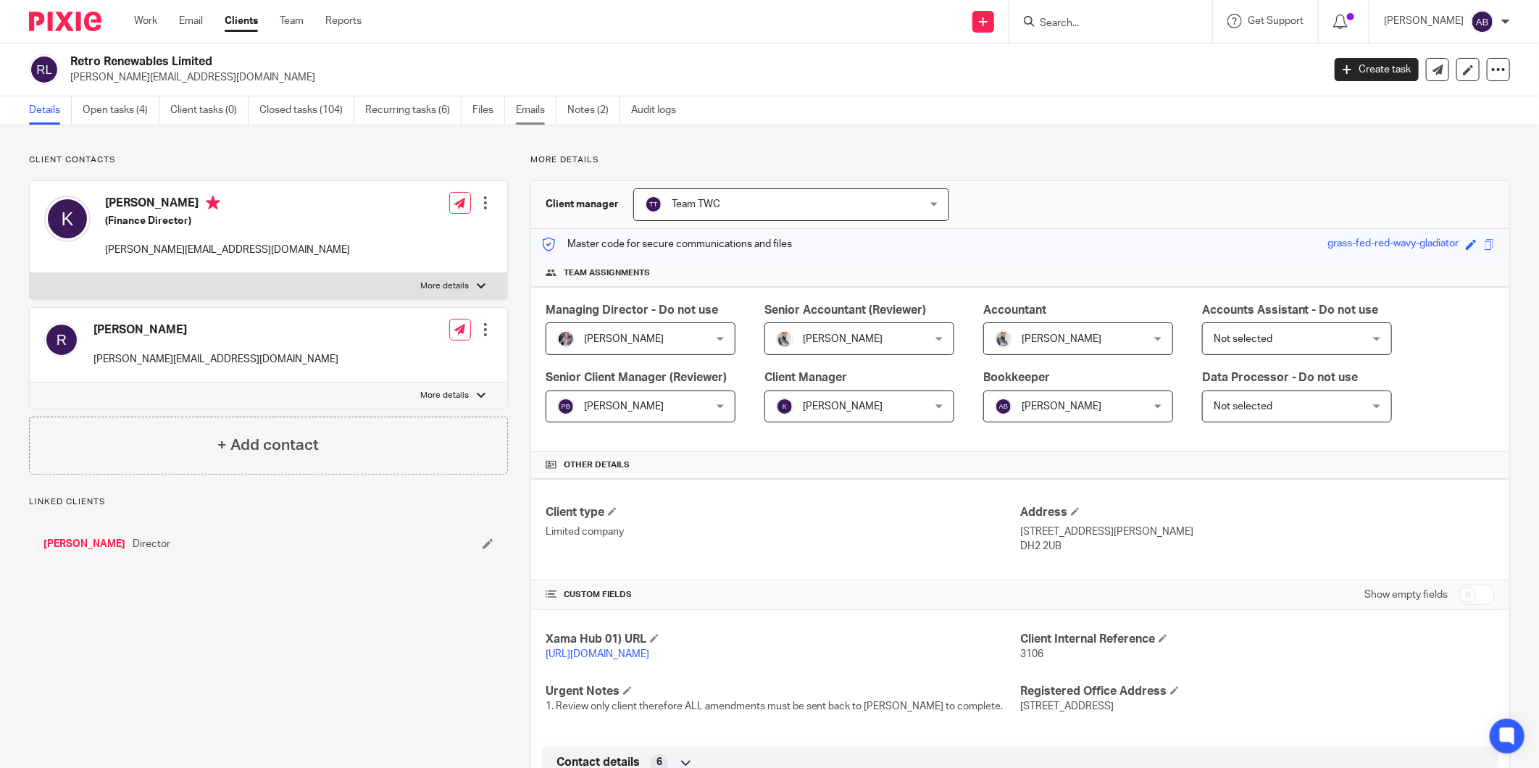
click at [533, 116] on link "Emails" at bounding box center [536, 110] width 41 height 28
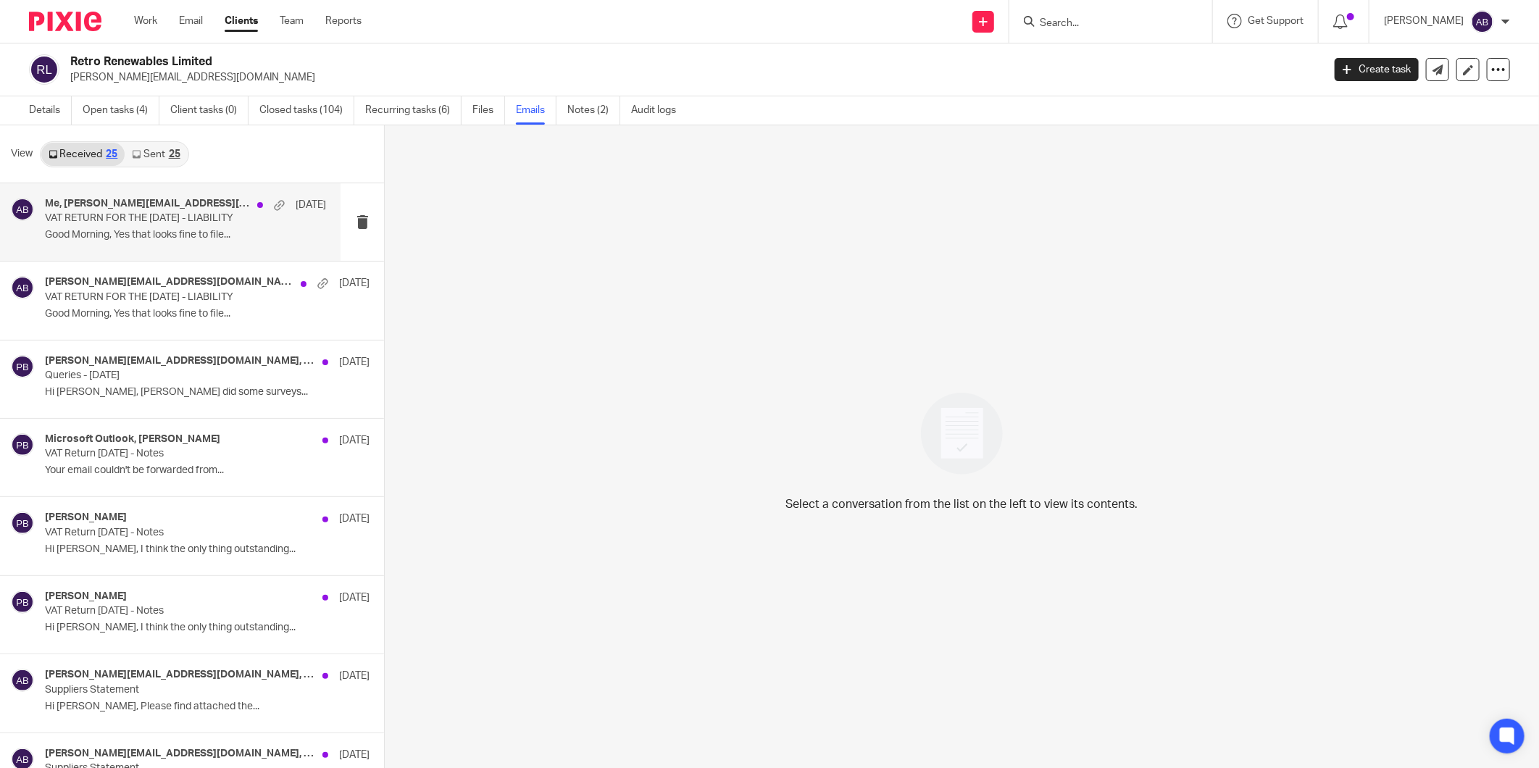
click at [151, 227] on div "Me, [PERSON_NAME][EMAIL_ADDRESS][DOMAIN_NAME] [DATE] VAT RETURN FOR THE [DATE] …" at bounding box center [185, 222] width 281 height 49
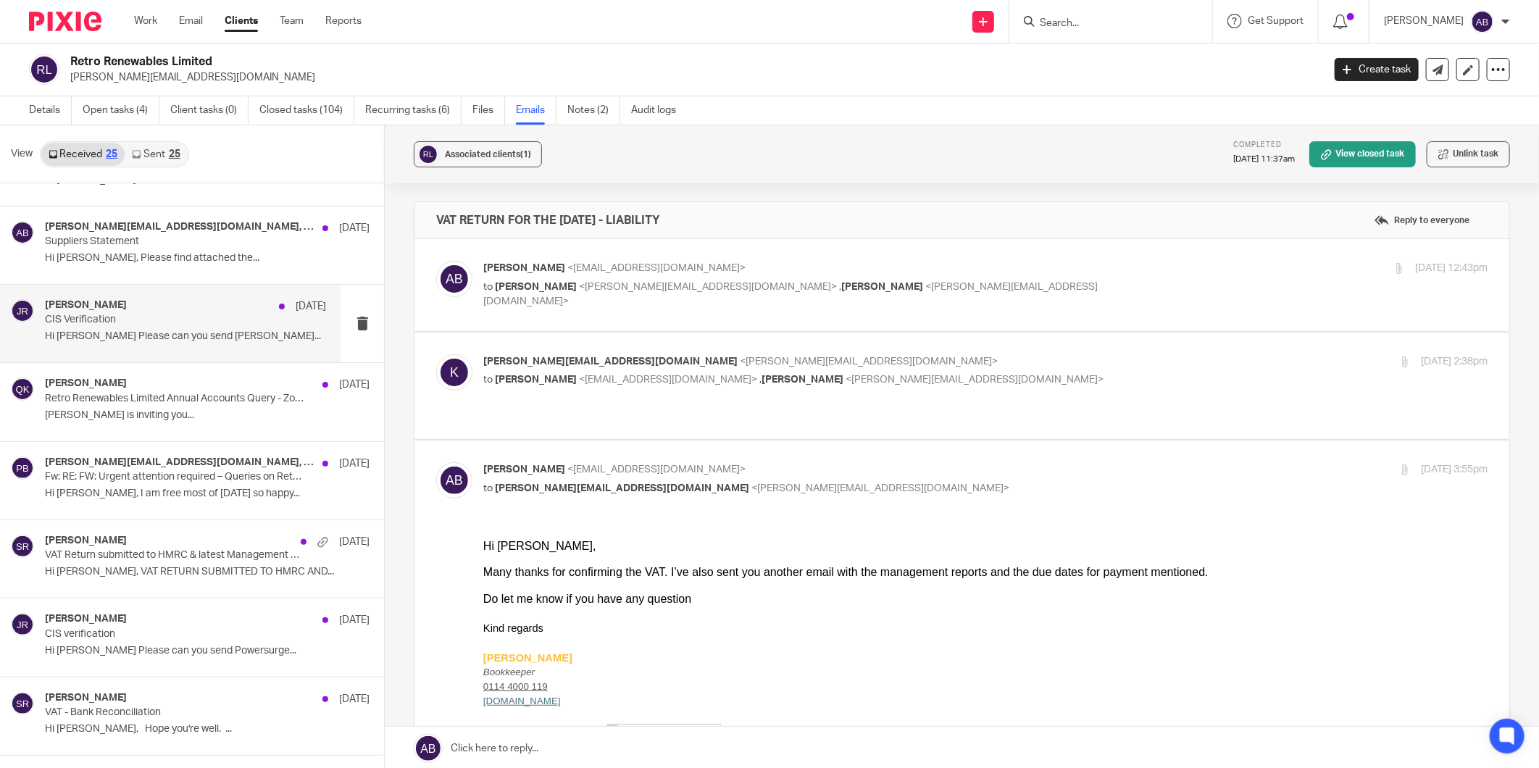
scroll to position [563, 0]
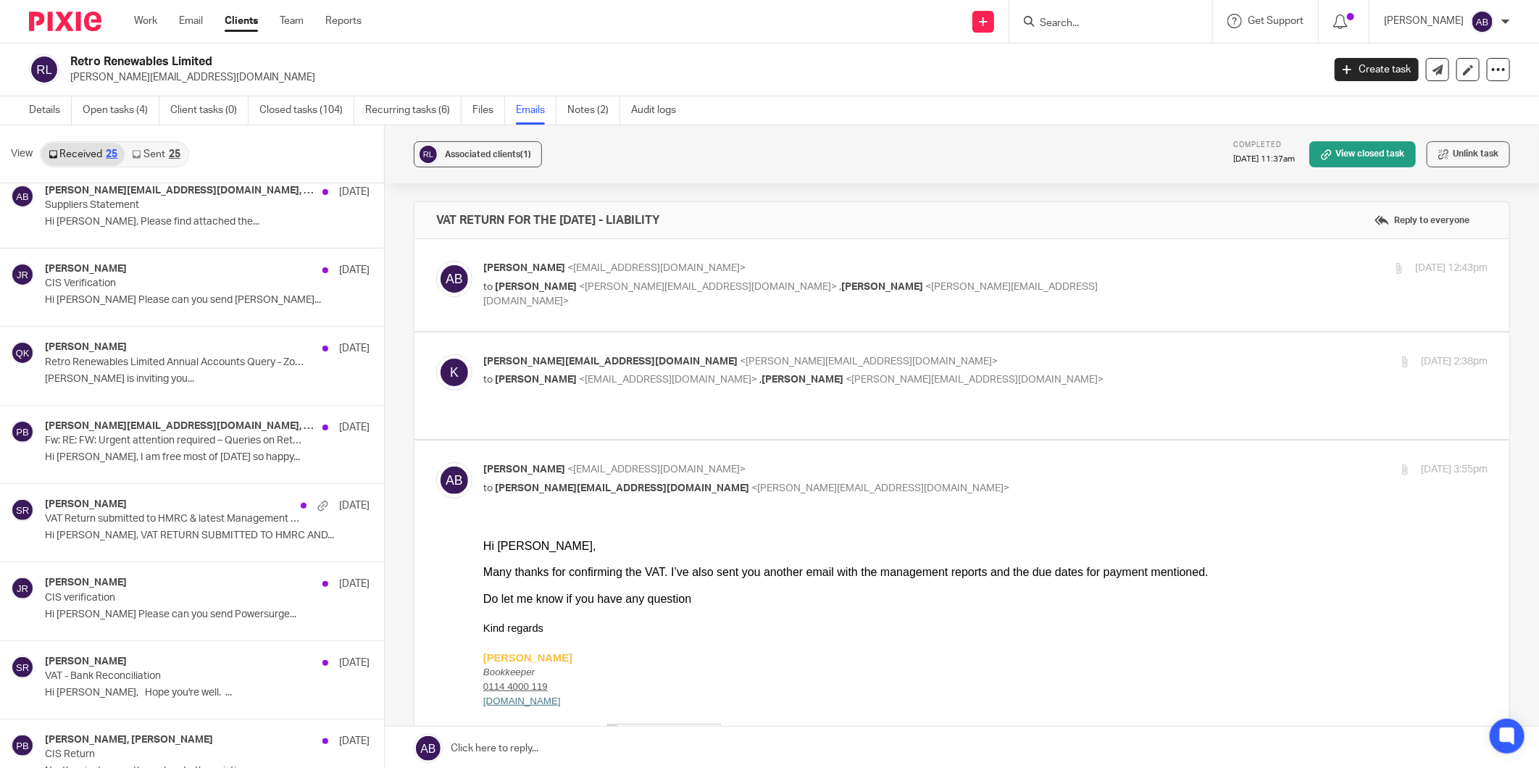
click at [155, 152] on link "Sent 25" at bounding box center [156, 154] width 62 height 23
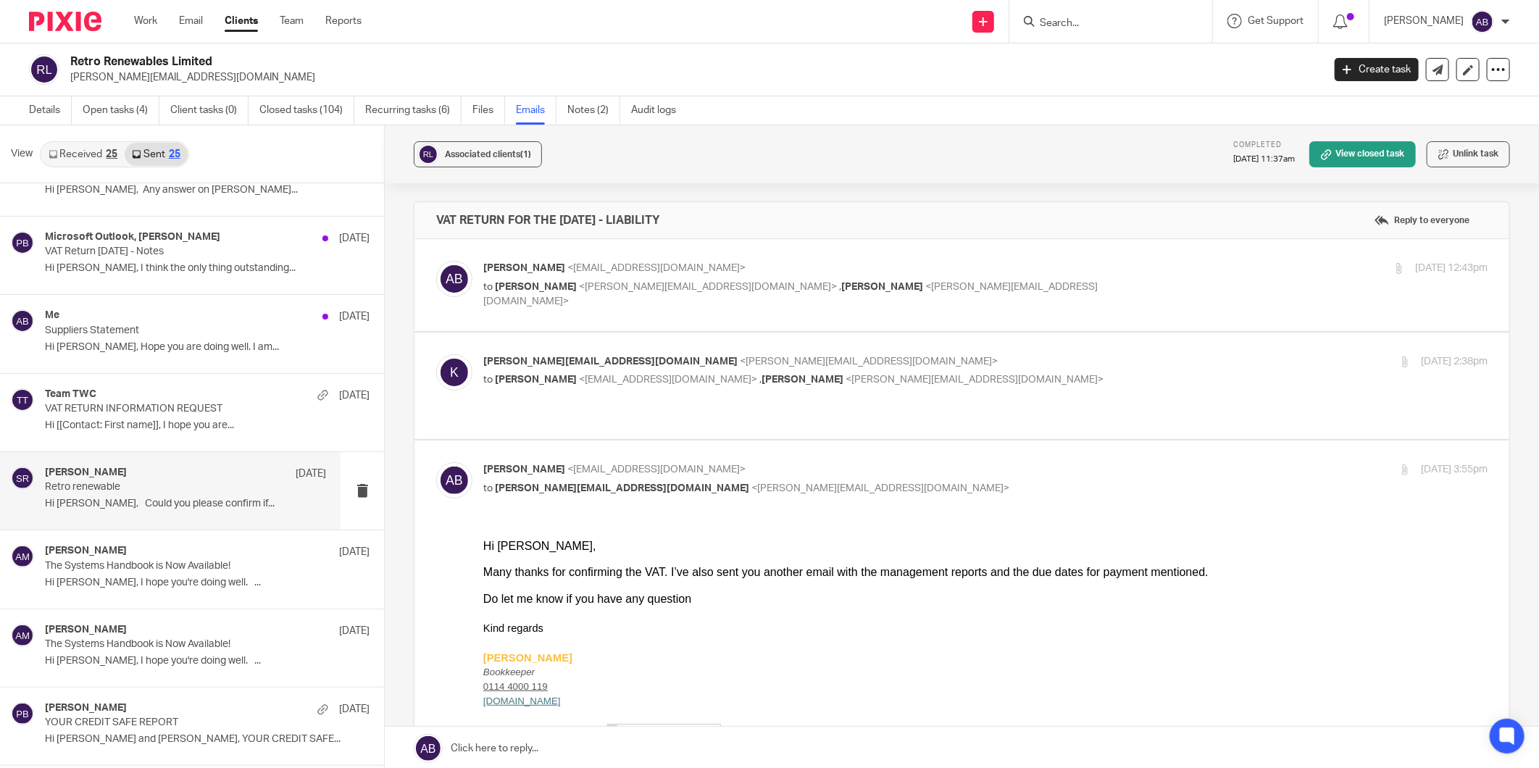
scroll to position [322, 0]
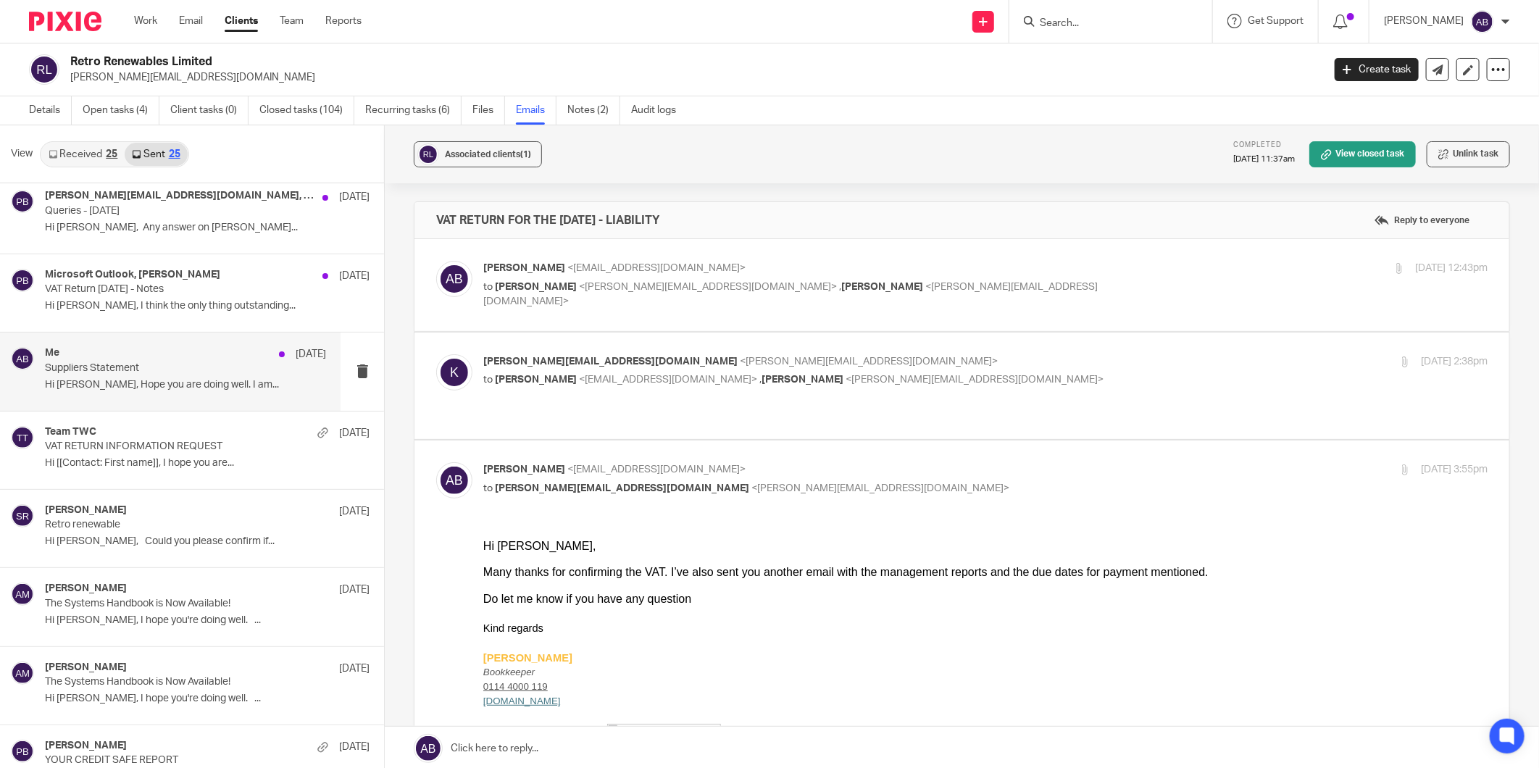
click at [165, 382] on p "Hi [PERSON_NAME], Hope you are doing well. I am..." at bounding box center [185, 385] width 281 height 12
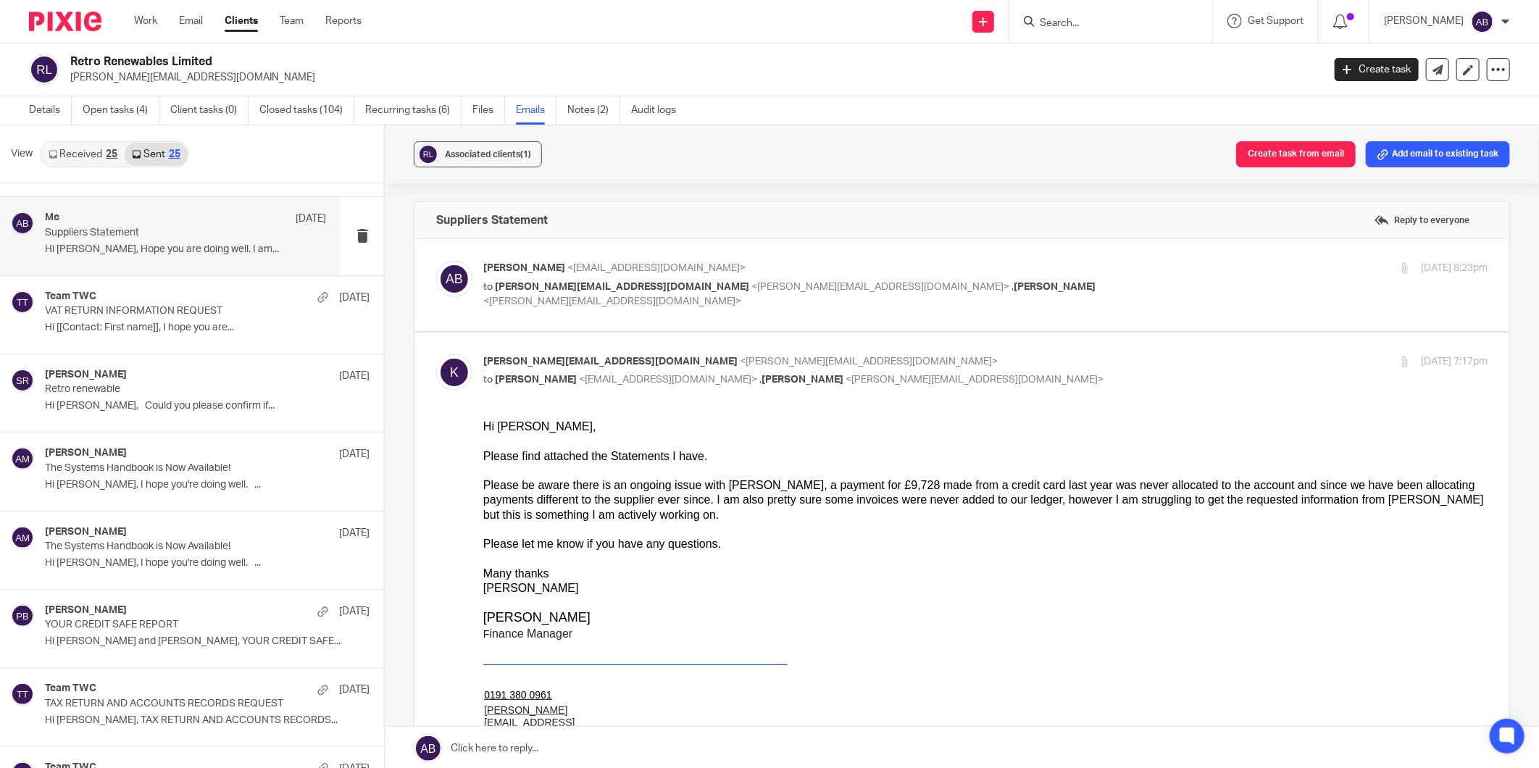
scroll to position [483, 0]
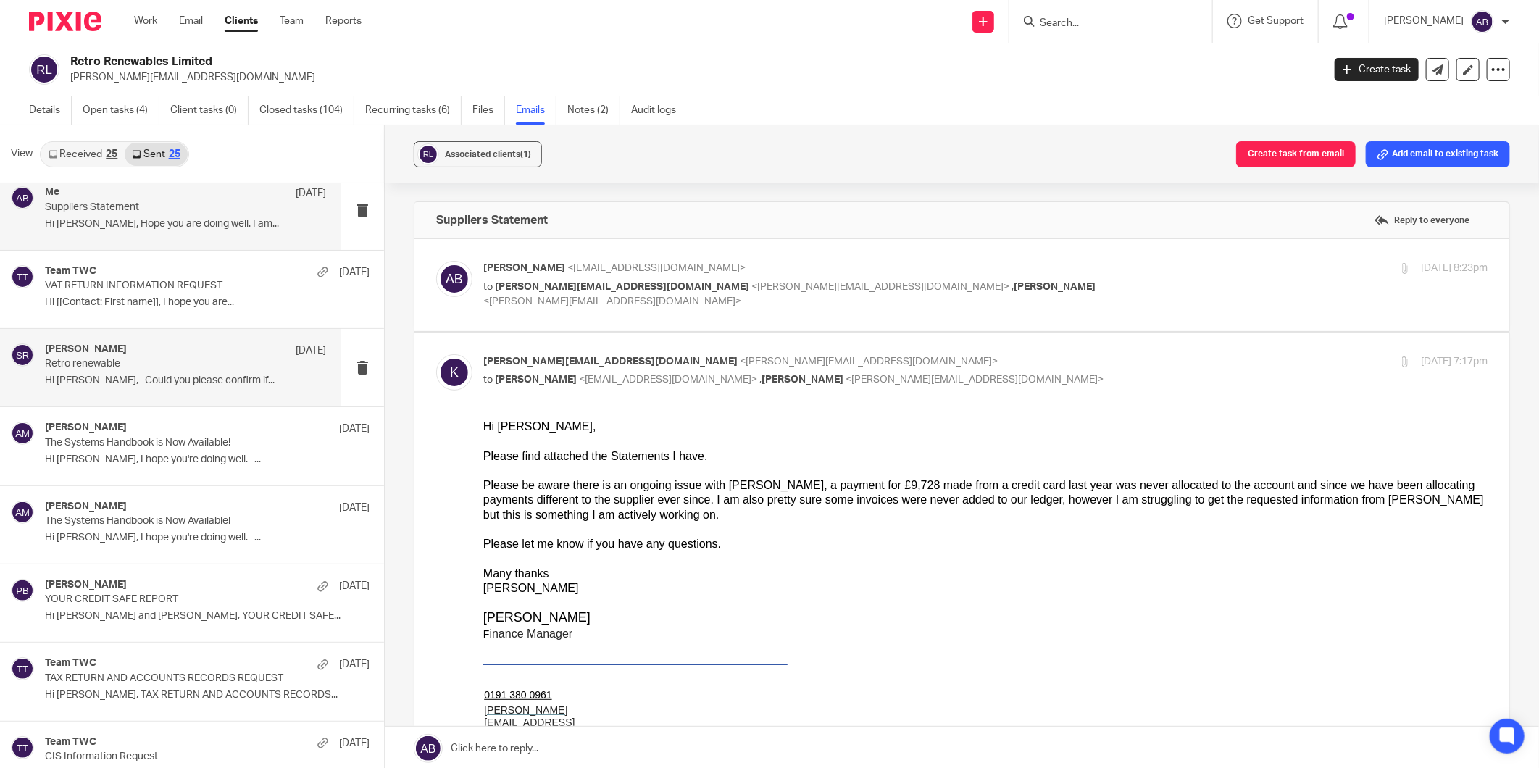
click at [157, 373] on div "Said Rahim 13 Aug Retro renewable Hi Jennie, Could you please confirm if..." at bounding box center [185, 368] width 281 height 49
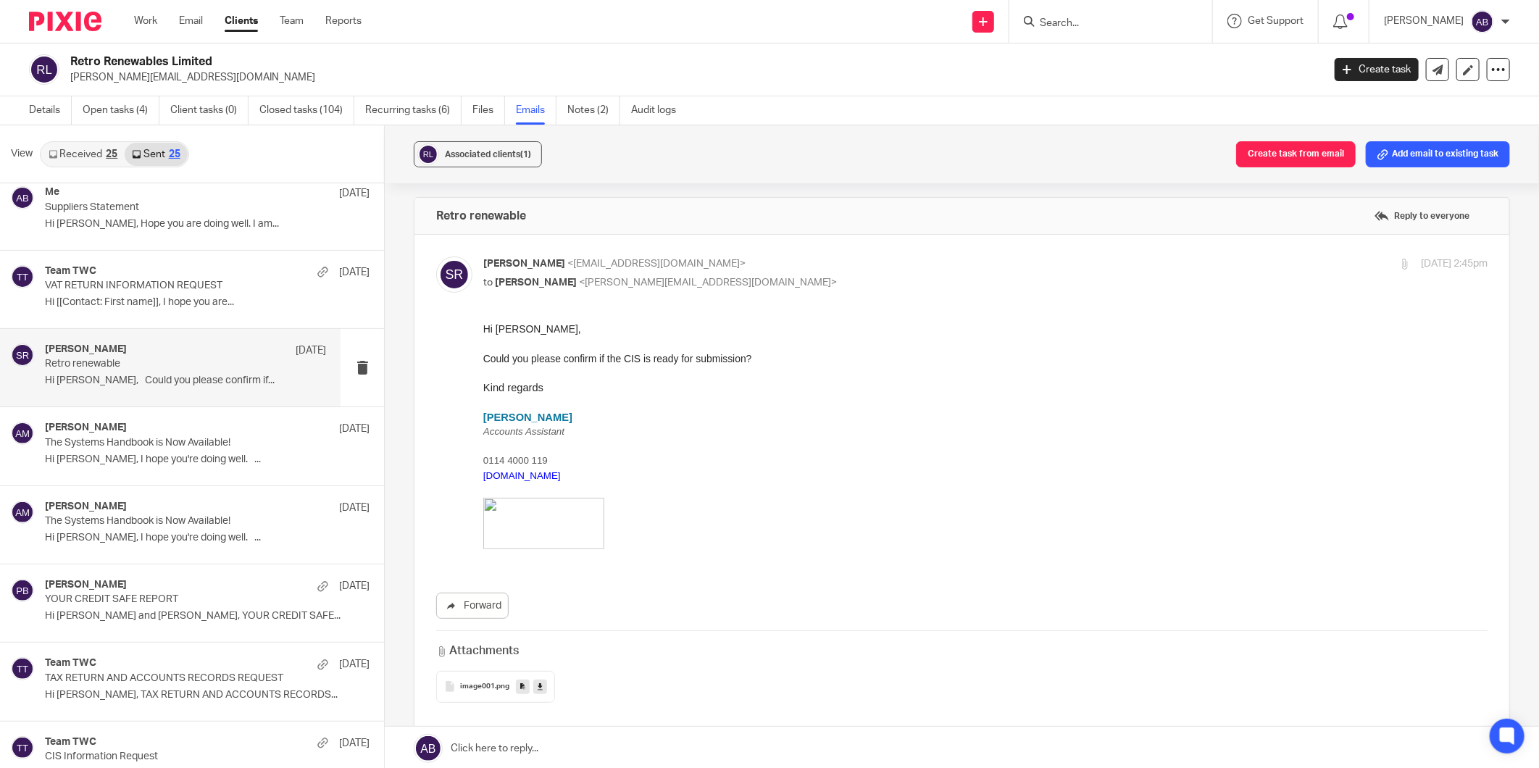
scroll to position [0, 0]
drag, startPoint x: 212, startPoint y: 62, endPoint x: 70, endPoint y: 66, distance: 142.1
click at [70, 66] on h2 "Retro Renewables Limited" at bounding box center [567, 61] width 994 height 15
copy h2 "Retro Renewables Limited"
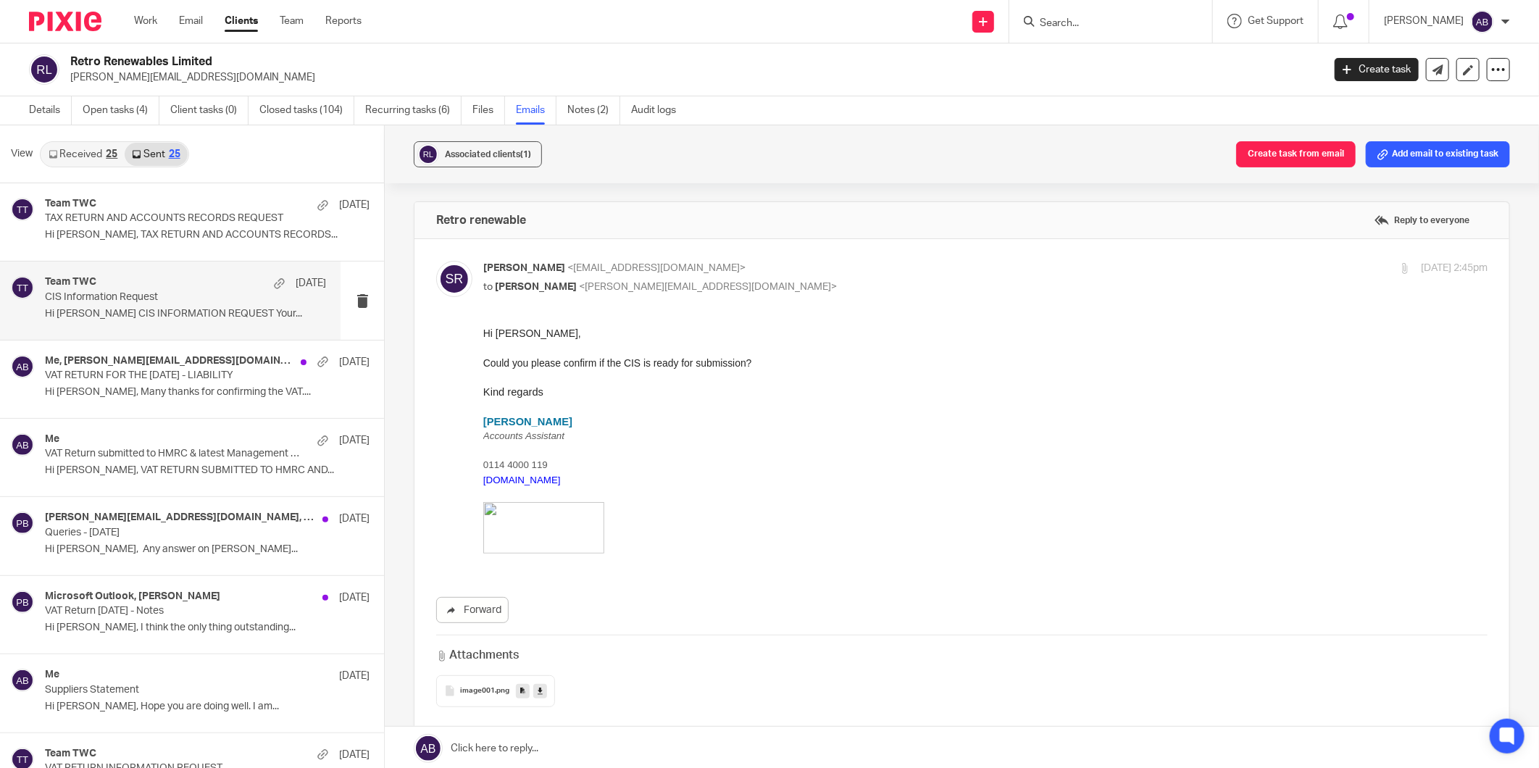
click at [148, 299] on p "CIS Information Request" at bounding box center [157, 297] width 225 height 12
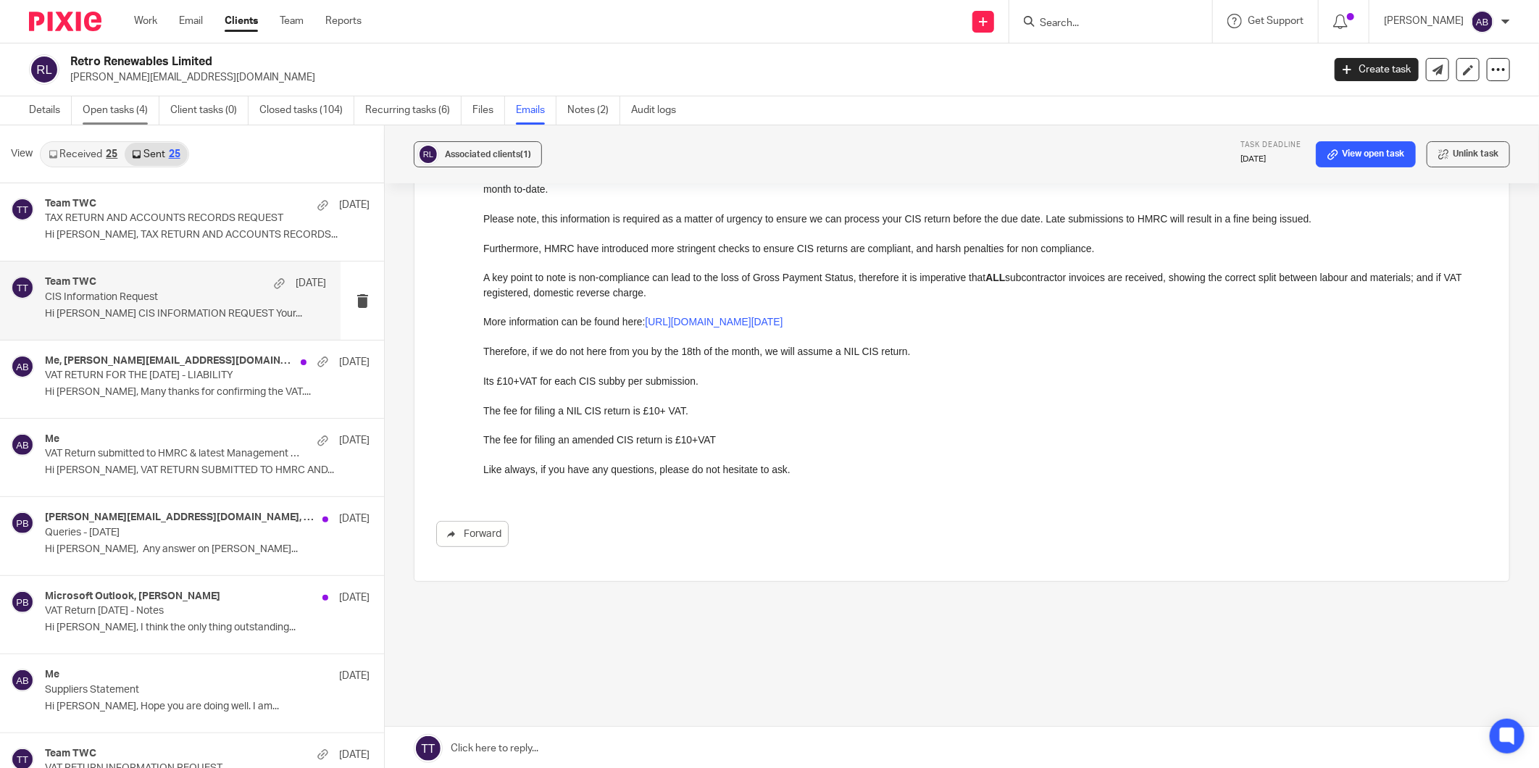
click at [136, 109] on link "Open tasks (4)" at bounding box center [121, 110] width 77 height 28
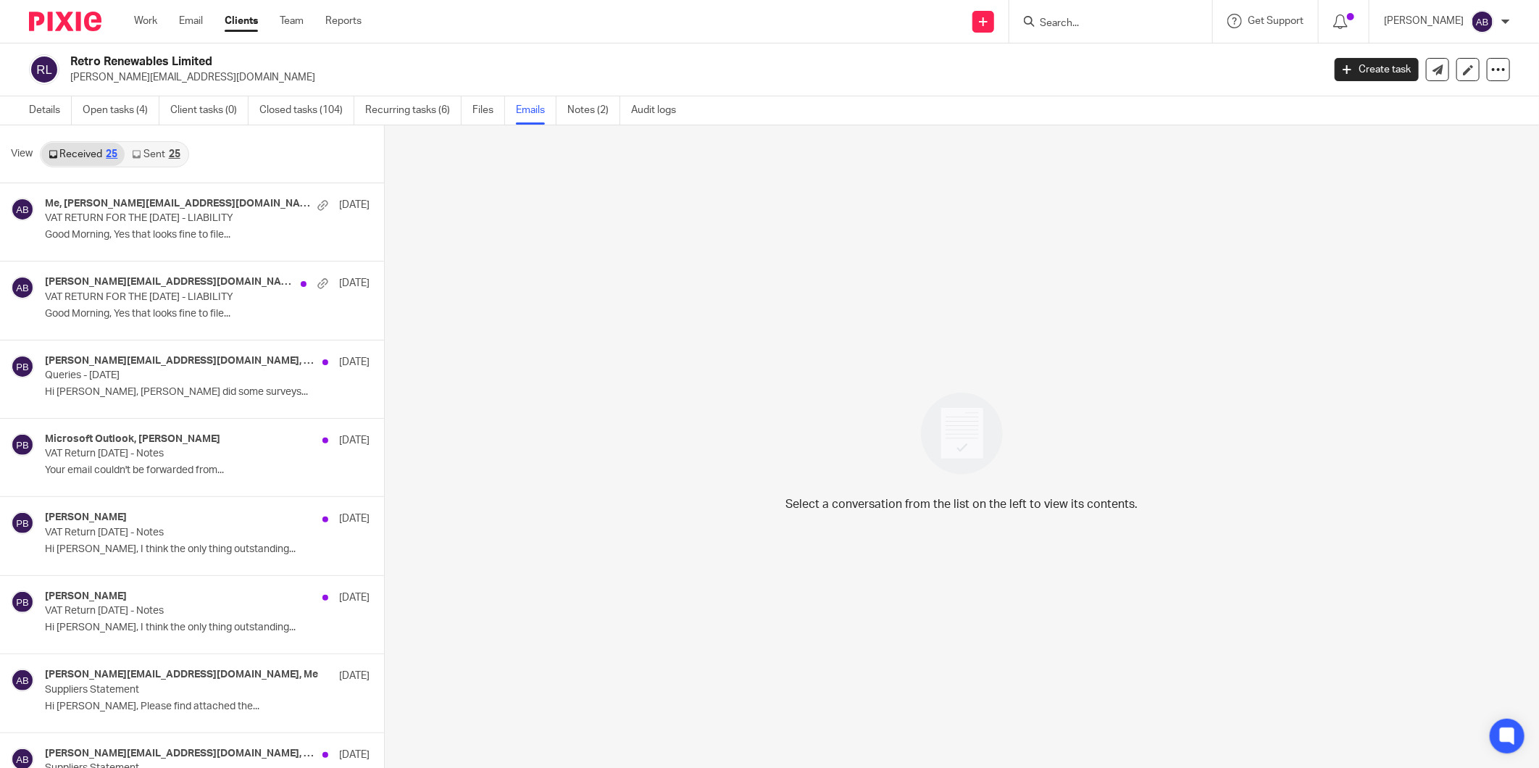
click at [155, 157] on link "Sent 25" at bounding box center [156, 154] width 62 height 23
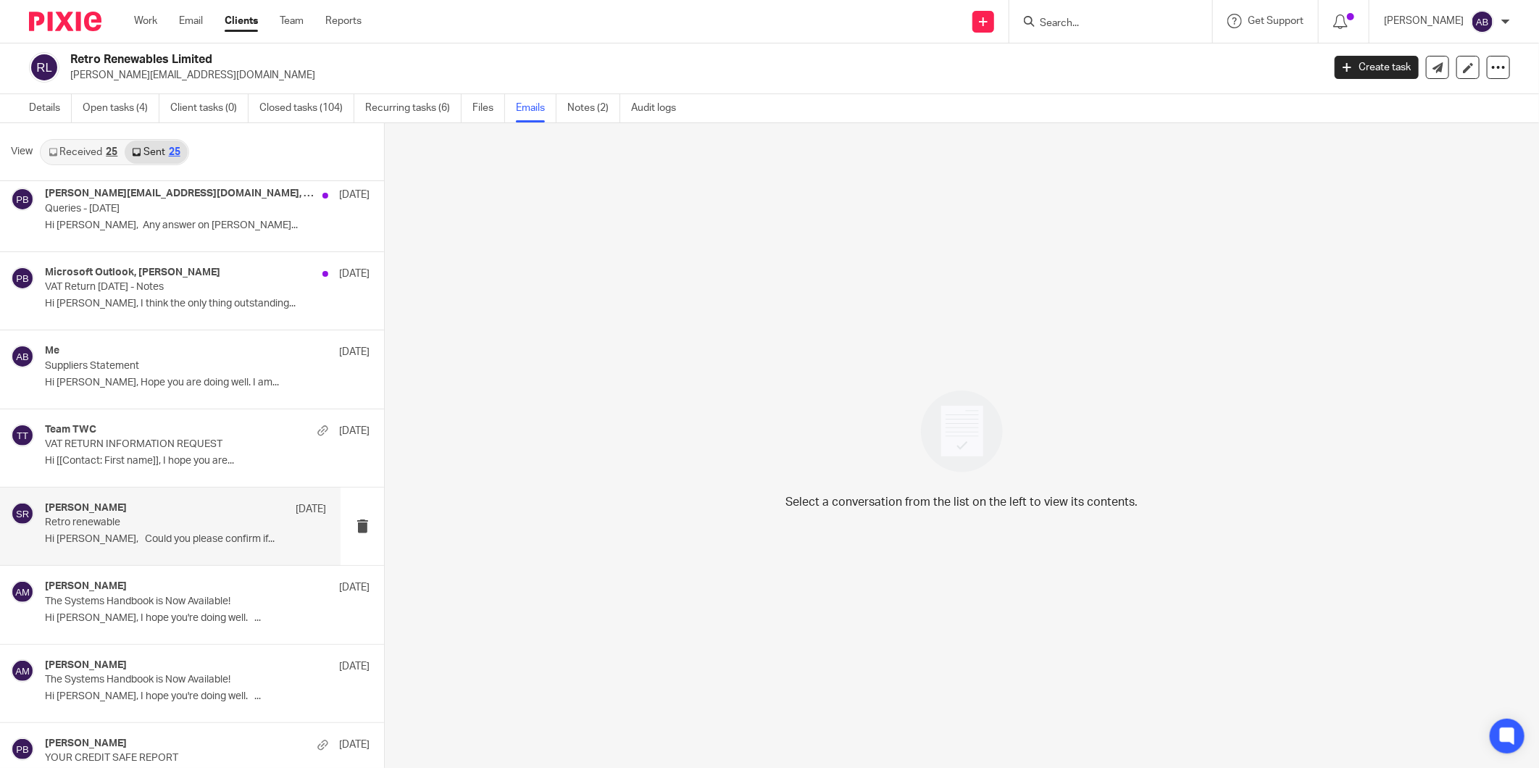
scroll to position [402, 0]
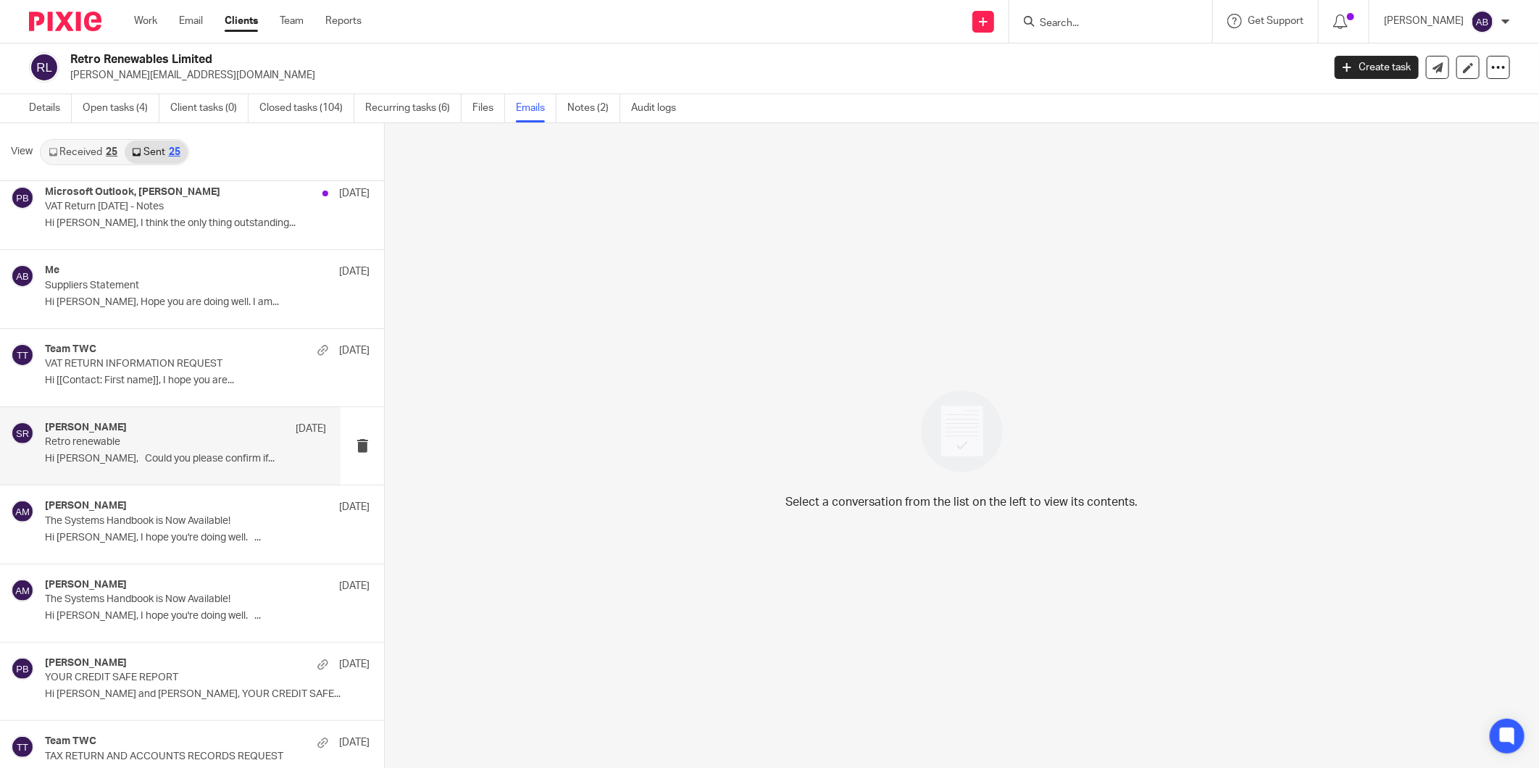
click at [176, 447] on p "Retro renewable" at bounding box center [157, 442] width 225 height 12
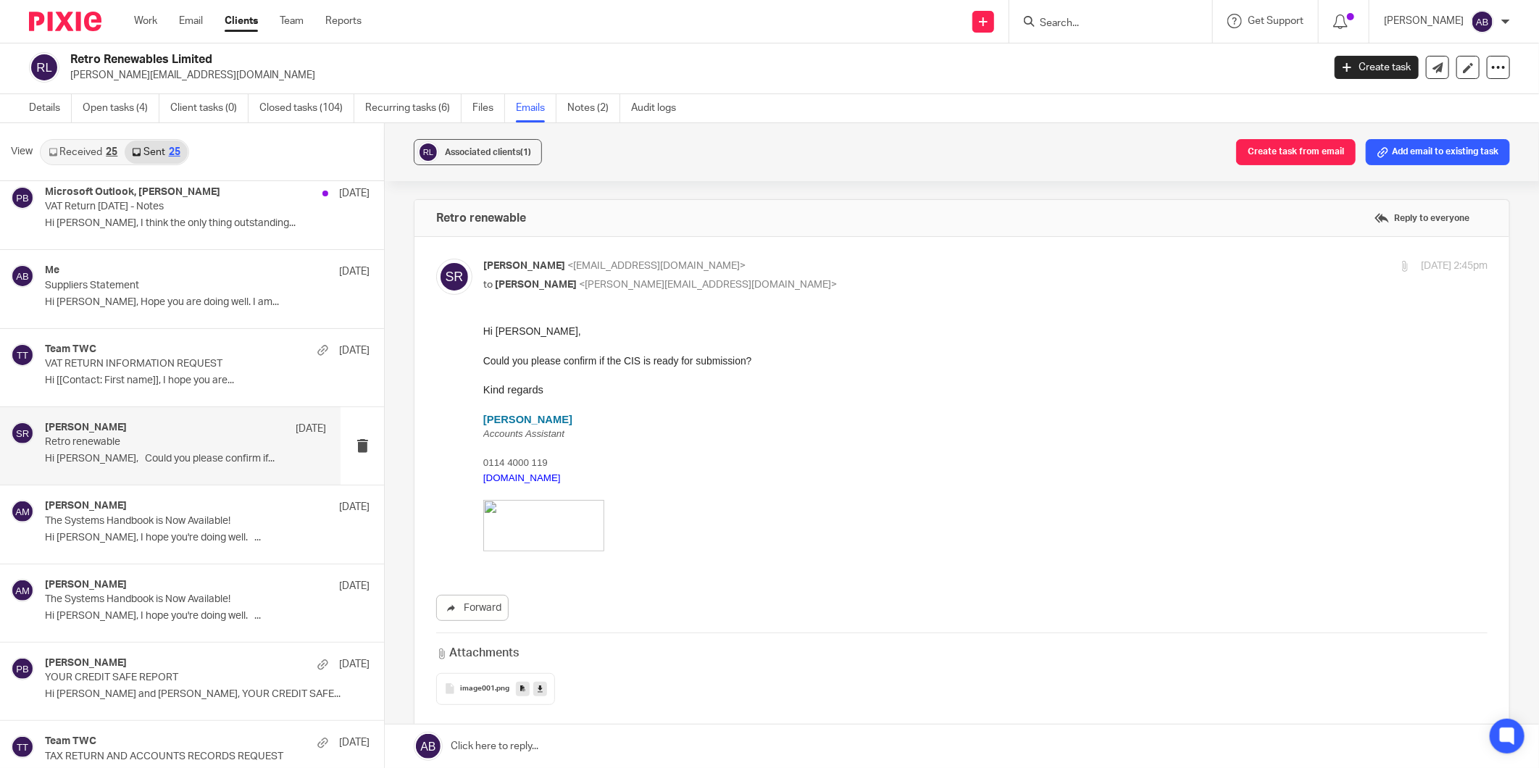
scroll to position [0, 0]
drag, startPoint x: 749, startPoint y: 359, endPoint x: 478, endPoint y: 329, distance: 273.5
click at [483, 329] on html "Hi Jennie, Could you please confirm if the CIS is ready for submission? Kind re…" at bounding box center [985, 444] width 1004 height 242
copy div "Hi Jennie, Could you please confirm if the CIS is ready for submission?"
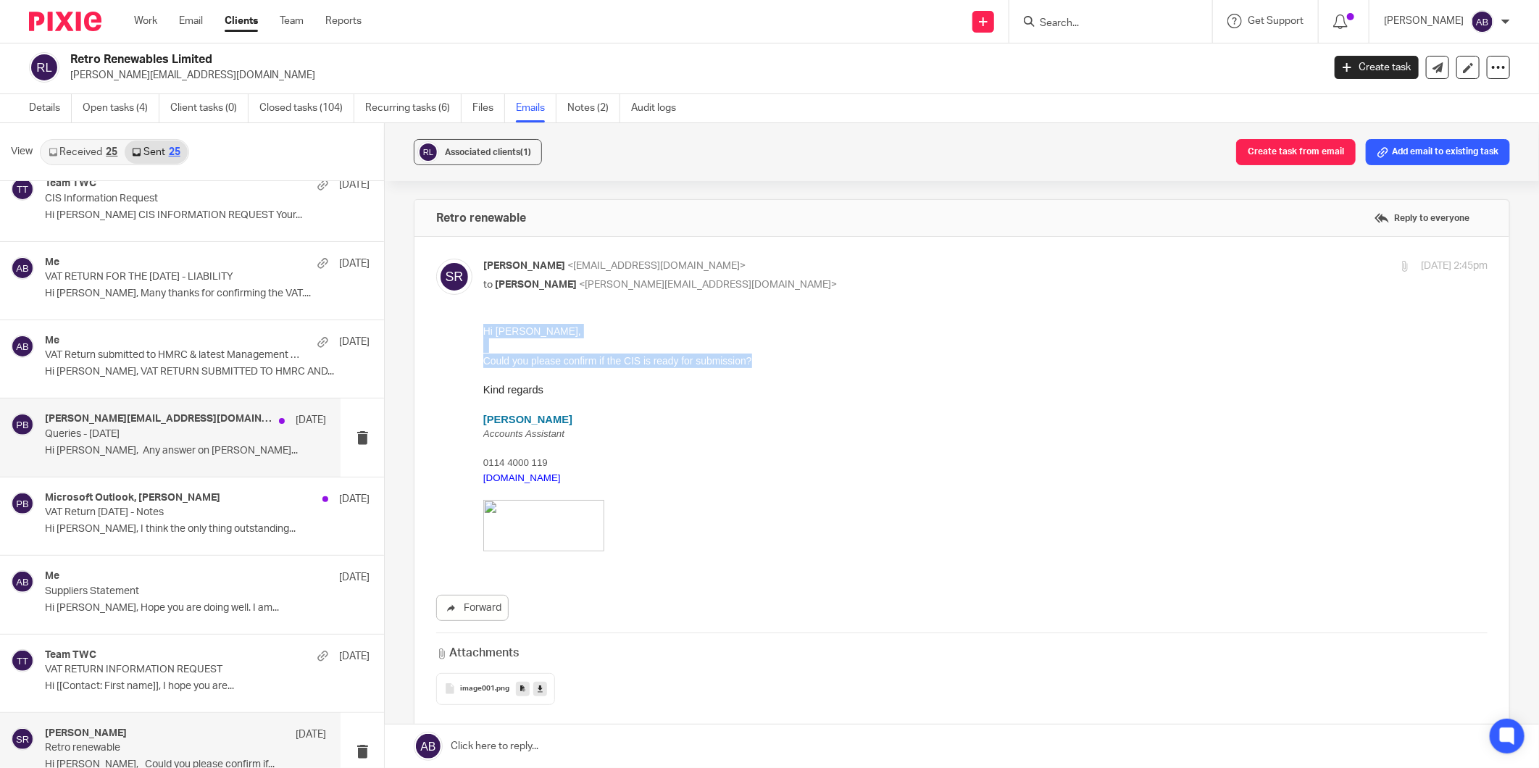
scroll to position [241, 0]
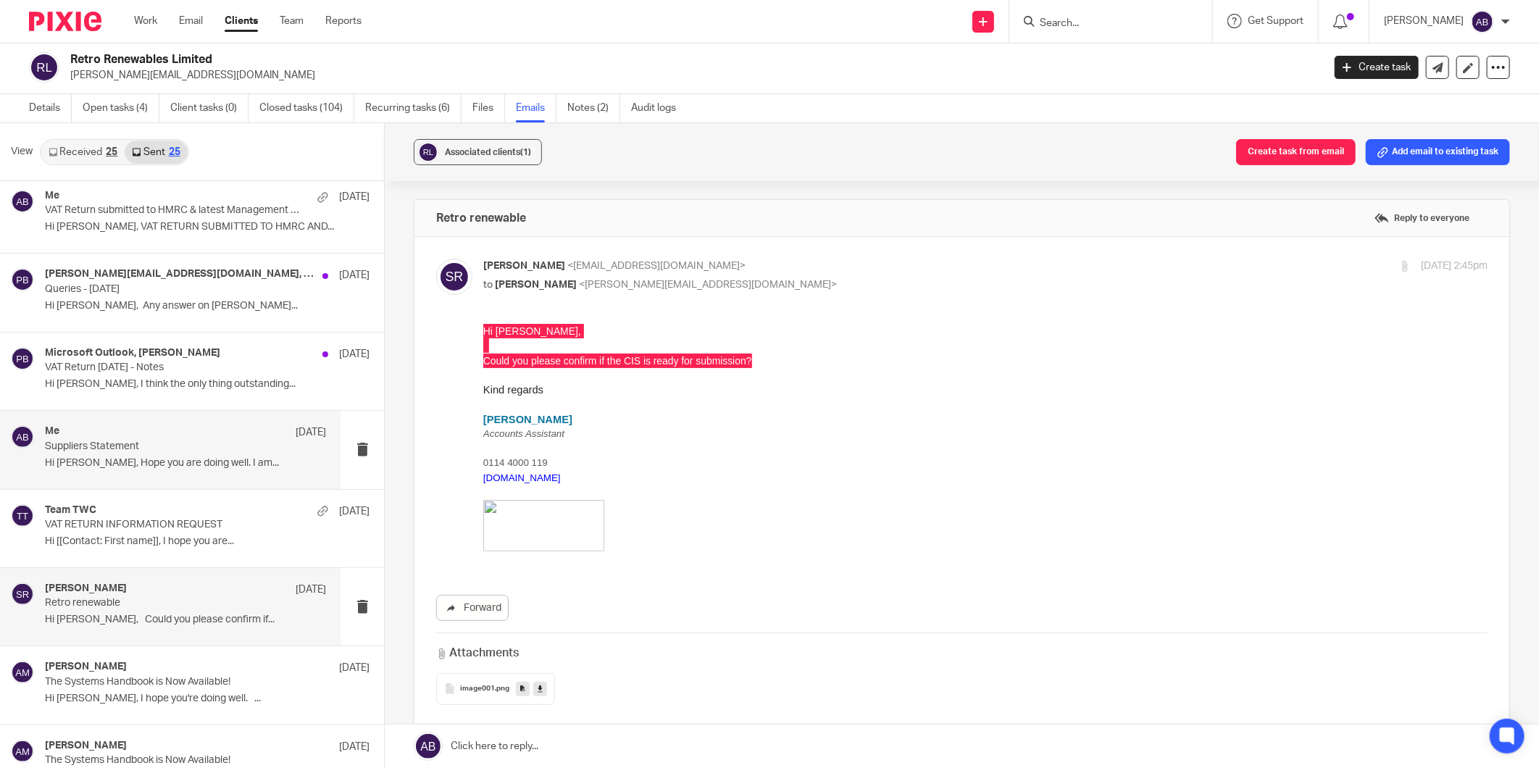
click at [147, 458] on p "Hi Kate, Hope you are doing well. I am..." at bounding box center [185, 463] width 281 height 12
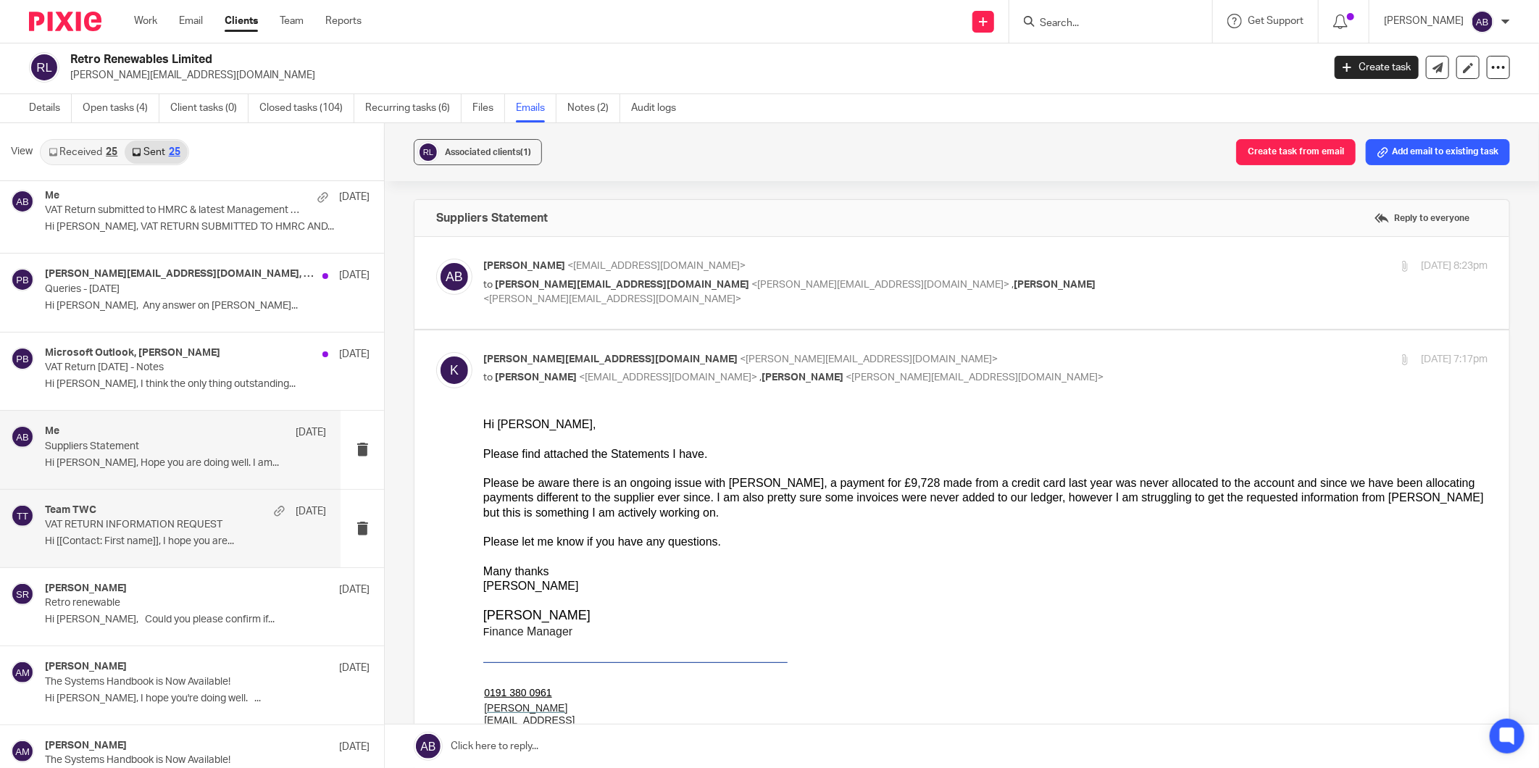
scroll to position [0, 0]
click at [149, 533] on div "Team TWC 25 Aug VAT RETURN INFORMATION REQUEST Hi [[Contact: First name]], I ho…" at bounding box center [185, 528] width 281 height 49
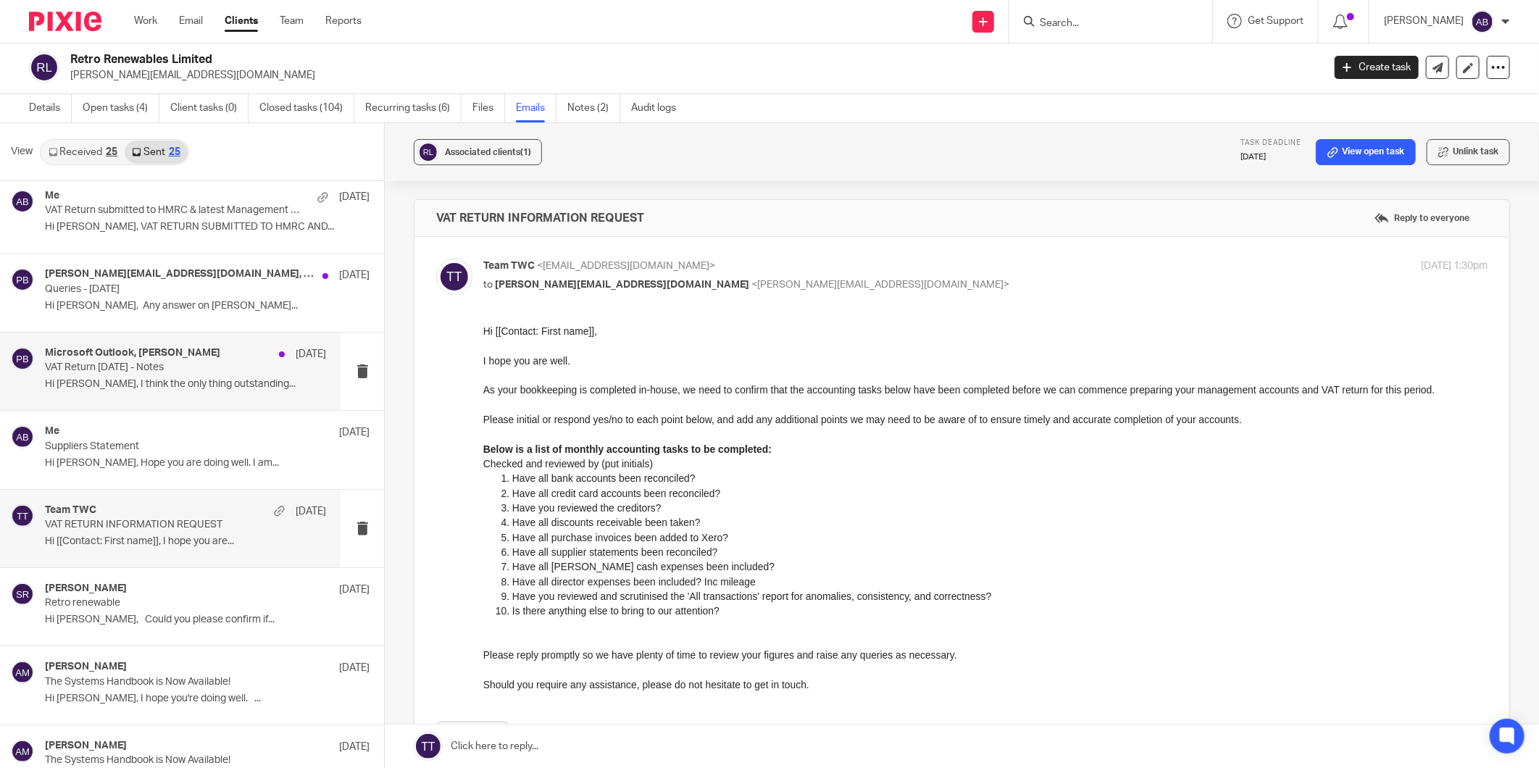
click at [156, 365] on p "VAT Return July 2025 - Notes" at bounding box center [157, 368] width 225 height 12
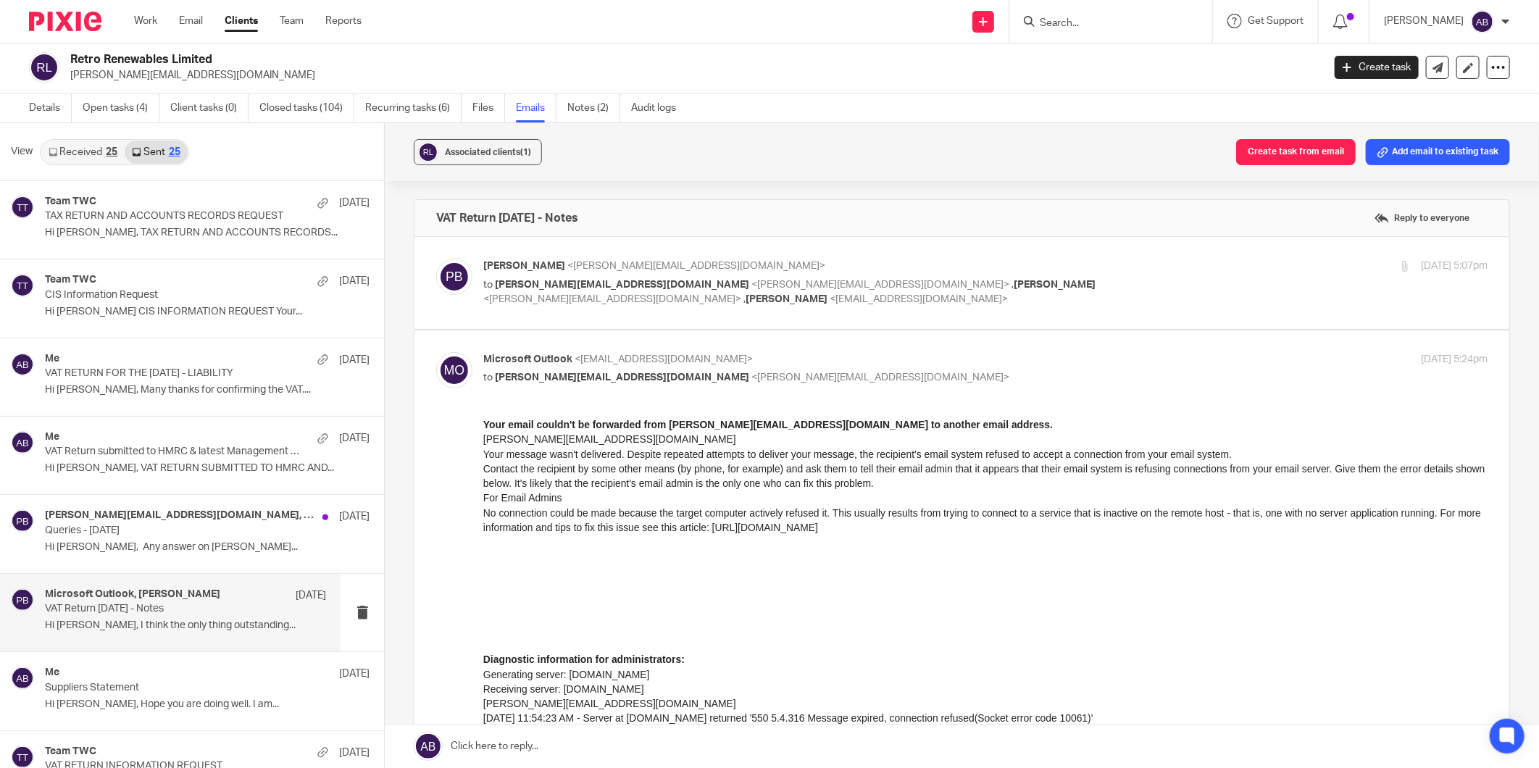
click at [91, 154] on link "Received 25" at bounding box center [82, 152] width 83 height 23
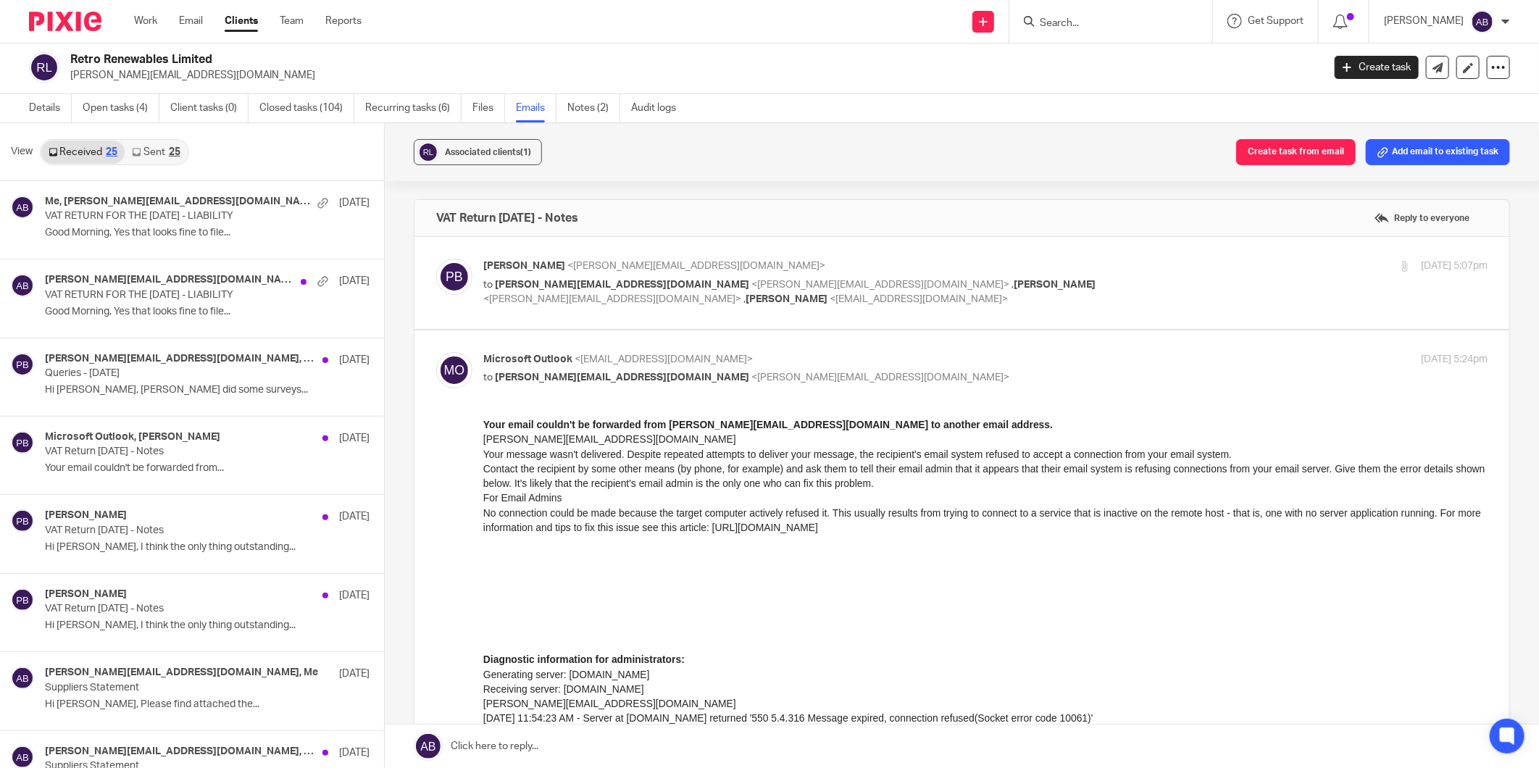
click at [1049, 26] on input "Search" at bounding box center [1104, 23] width 130 height 13
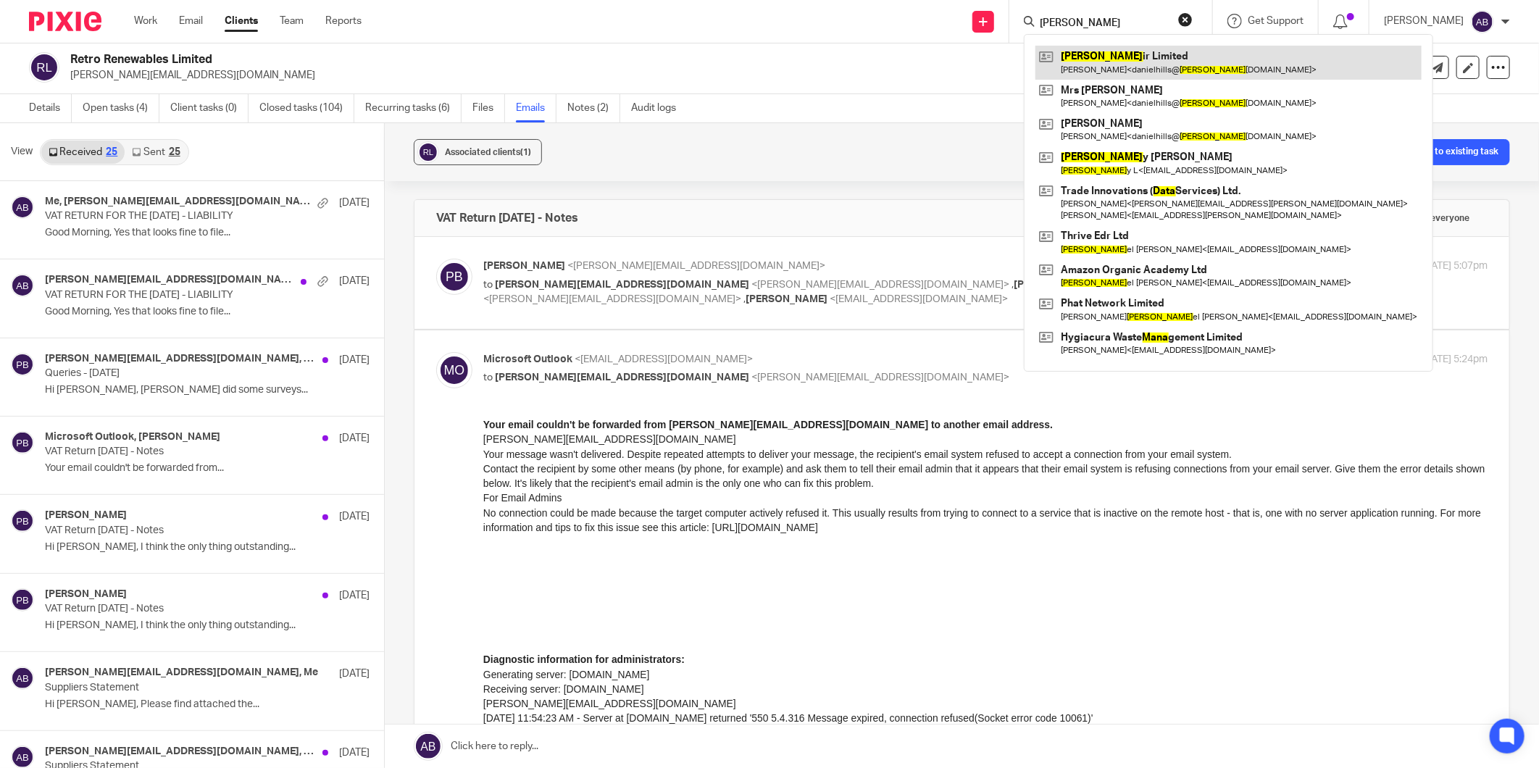
type input "dana"
click at [1087, 62] on link at bounding box center [1229, 62] width 386 height 33
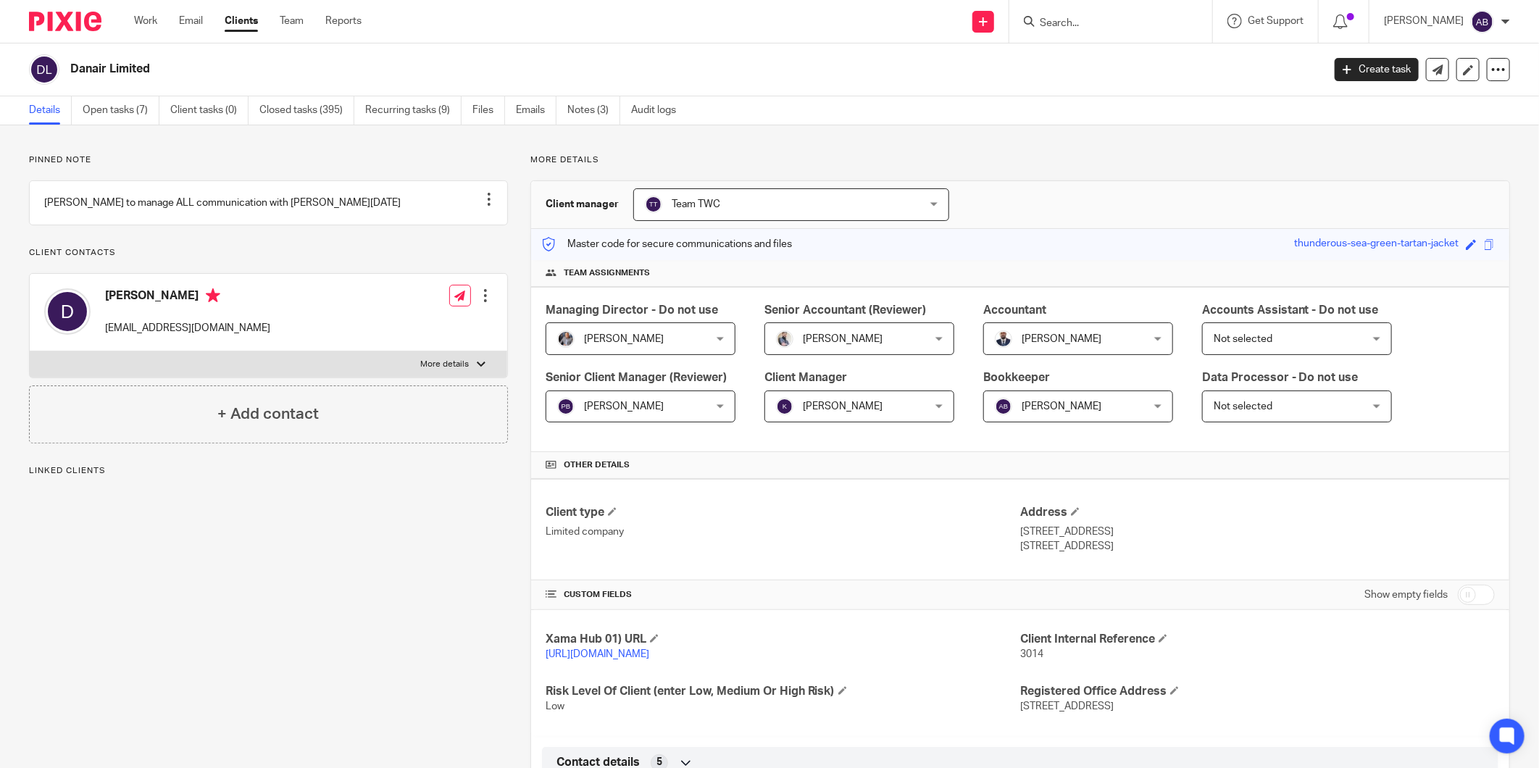
click at [1098, 25] on input "Search" at bounding box center [1104, 23] width 130 height 13
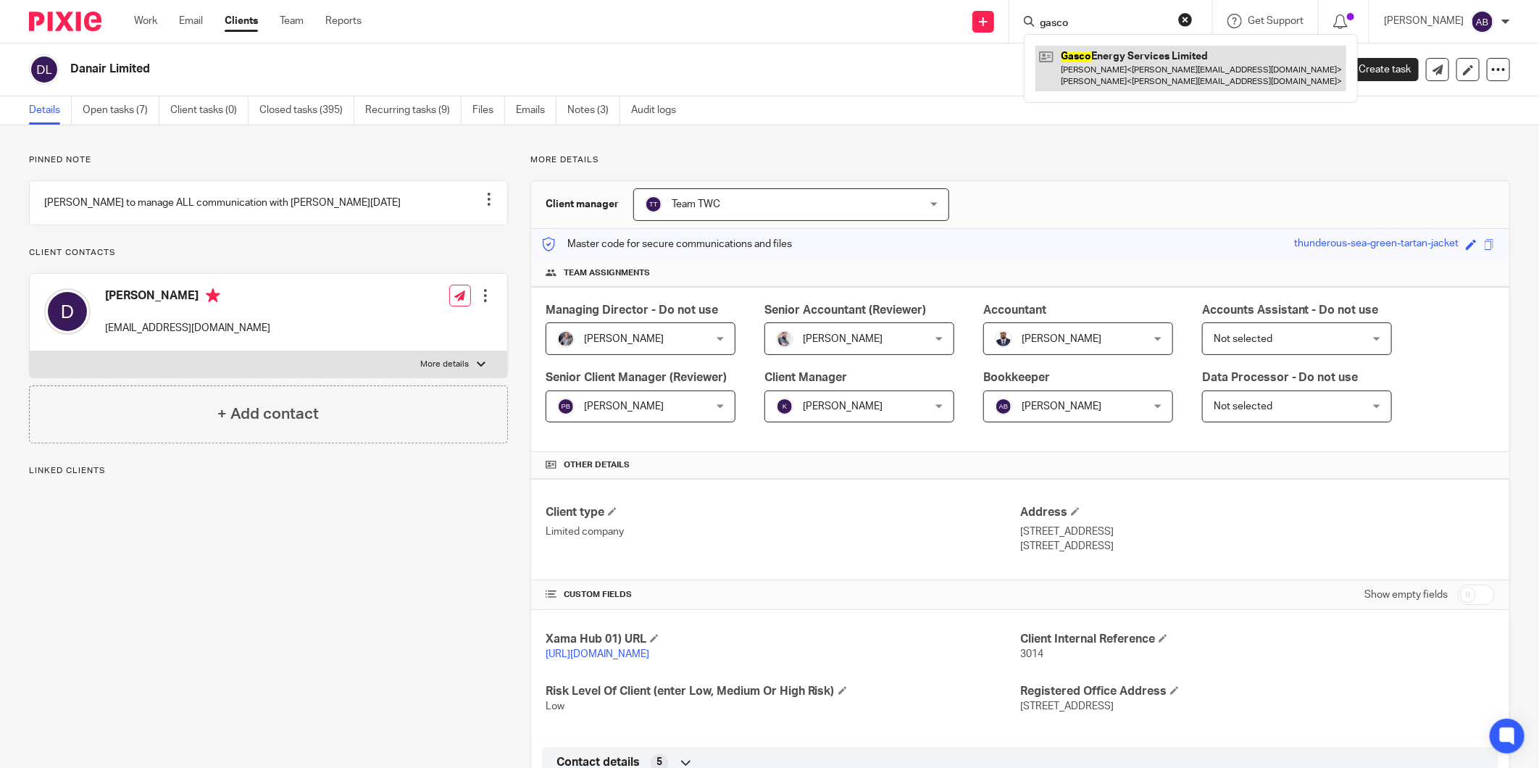
type input "gasco"
click at [1112, 64] on link at bounding box center [1191, 68] width 311 height 45
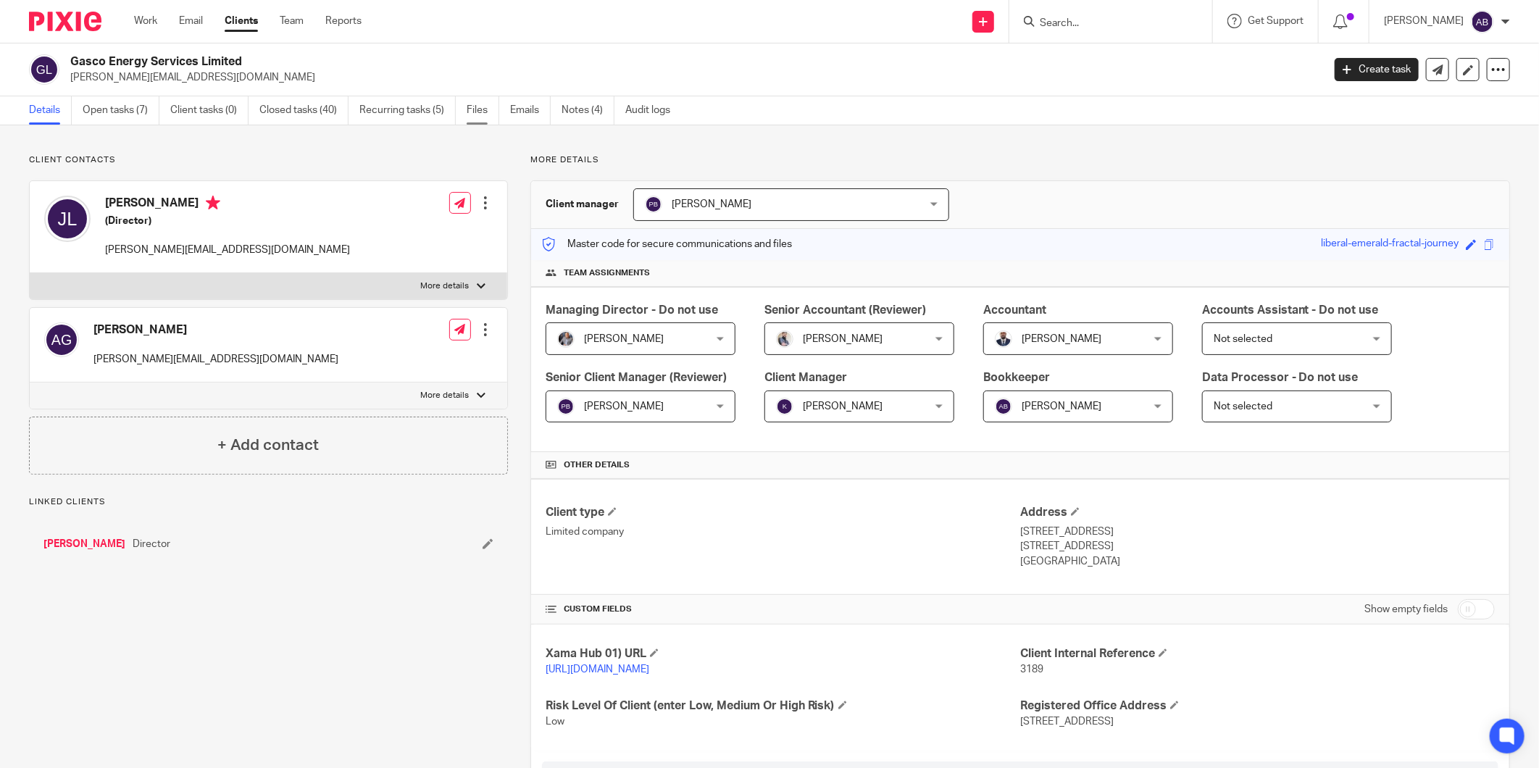
click at [480, 109] on link "Files" at bounding box center [483, 110] width 33 height 28
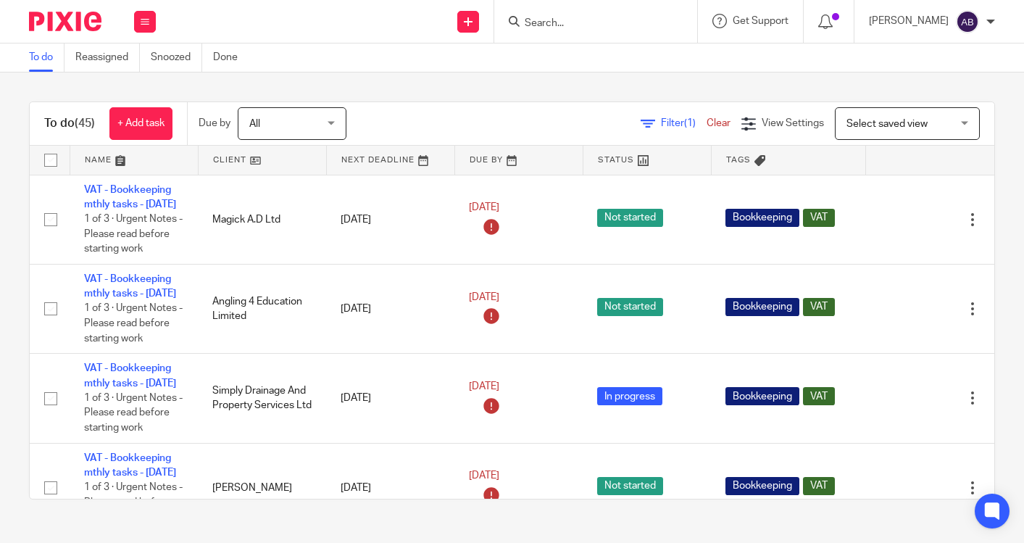
click at [531, 17] on input "Search" at bounding box center [588, 23] width 130 height 13
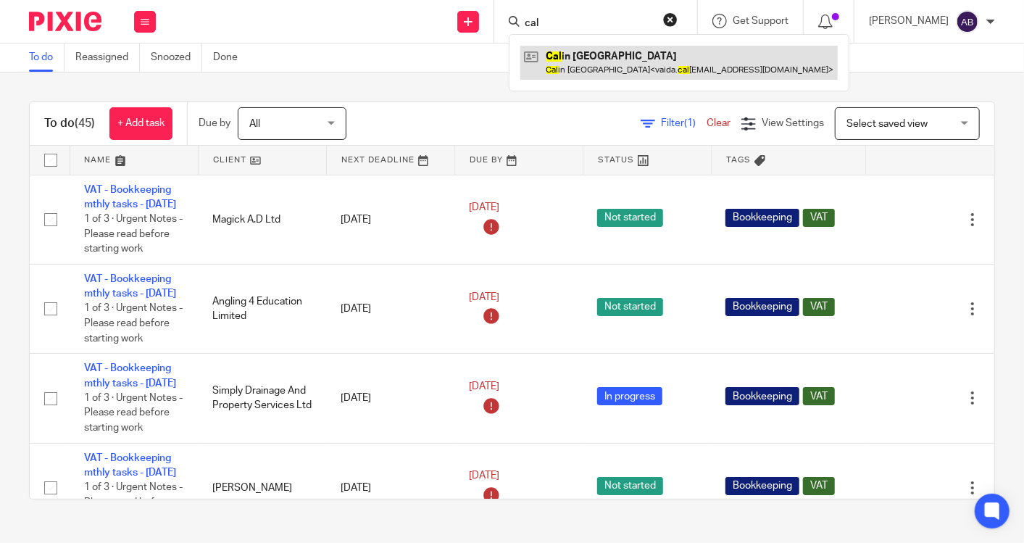
type input "cal"
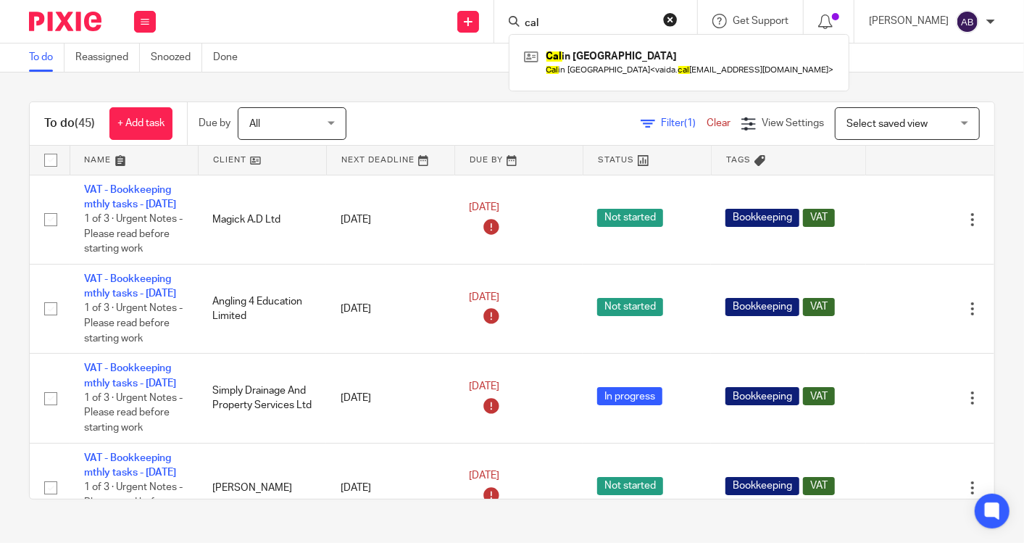
drag, startPoint x: 569, startPoint y: 51, endPoint x: 559, endPoint y: 16, distance: 36.0
click at [569, 51] on link at bounding box center [678, 62] width 317 height 33
